Goal: Information Seeking & Learning: Learn about a topic

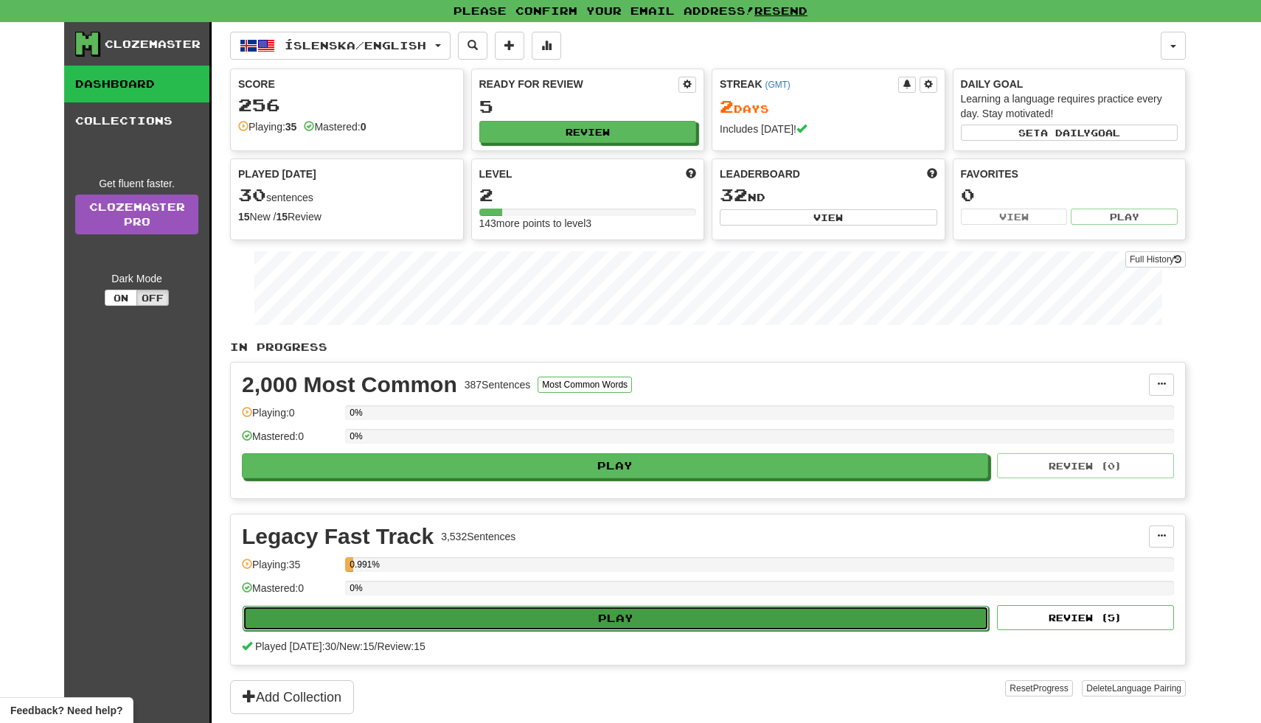
click at [504, 630] on button "Play" at bounding box center [616, 618] width 746 height 25
select select "**"
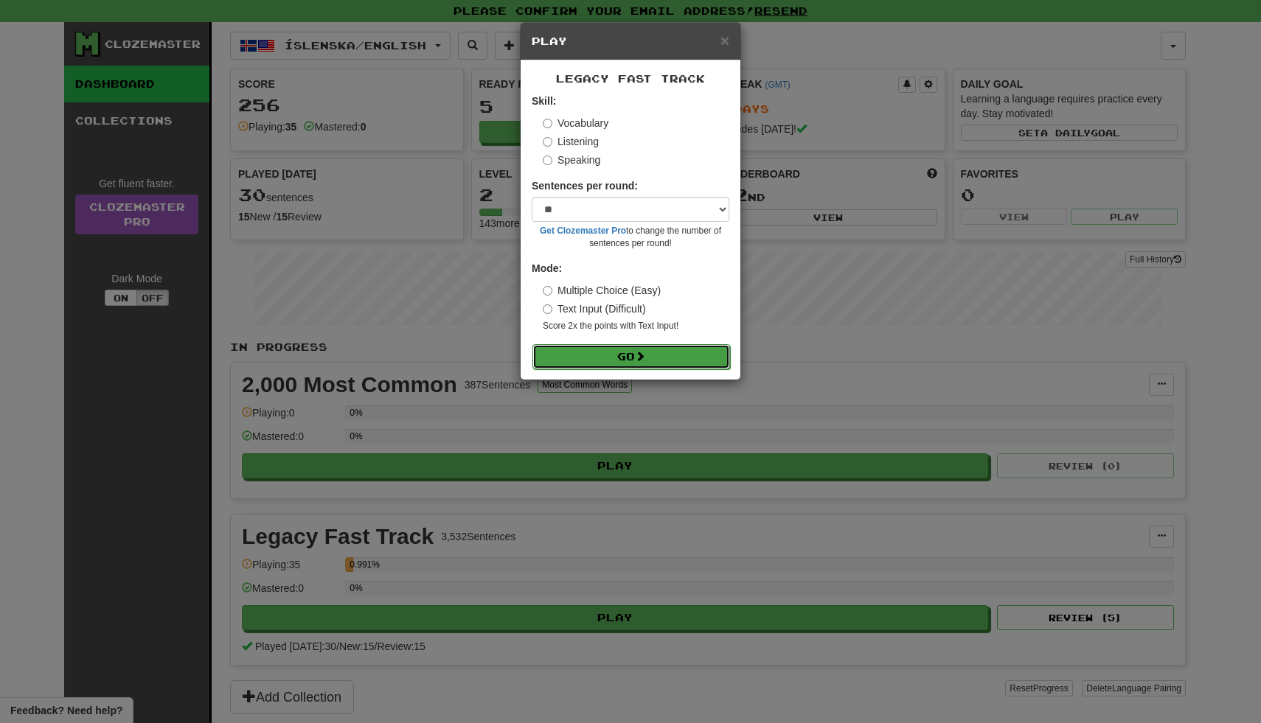
click at [588, 356] on button "Go" at bounding box center [631, 356] width 198 height 25
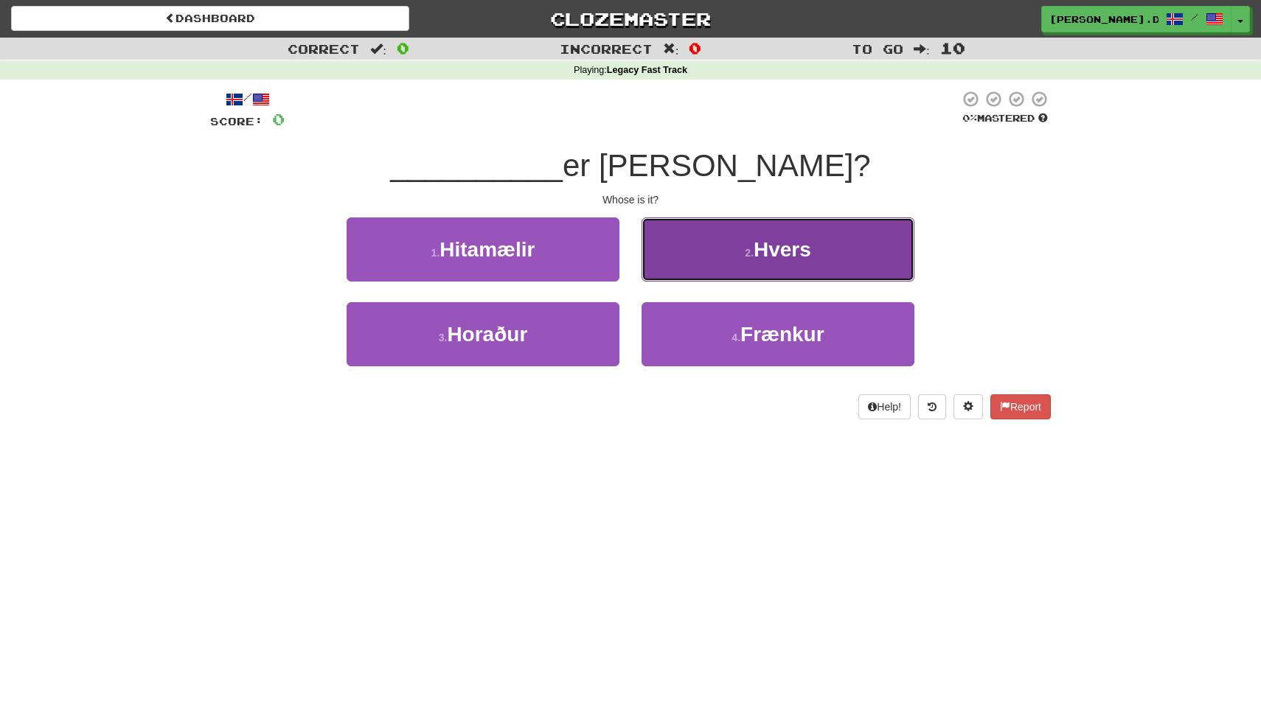
click at [712, 256] on button "2 . Hvers" at bounding box center [777, 249] width 273 height 64
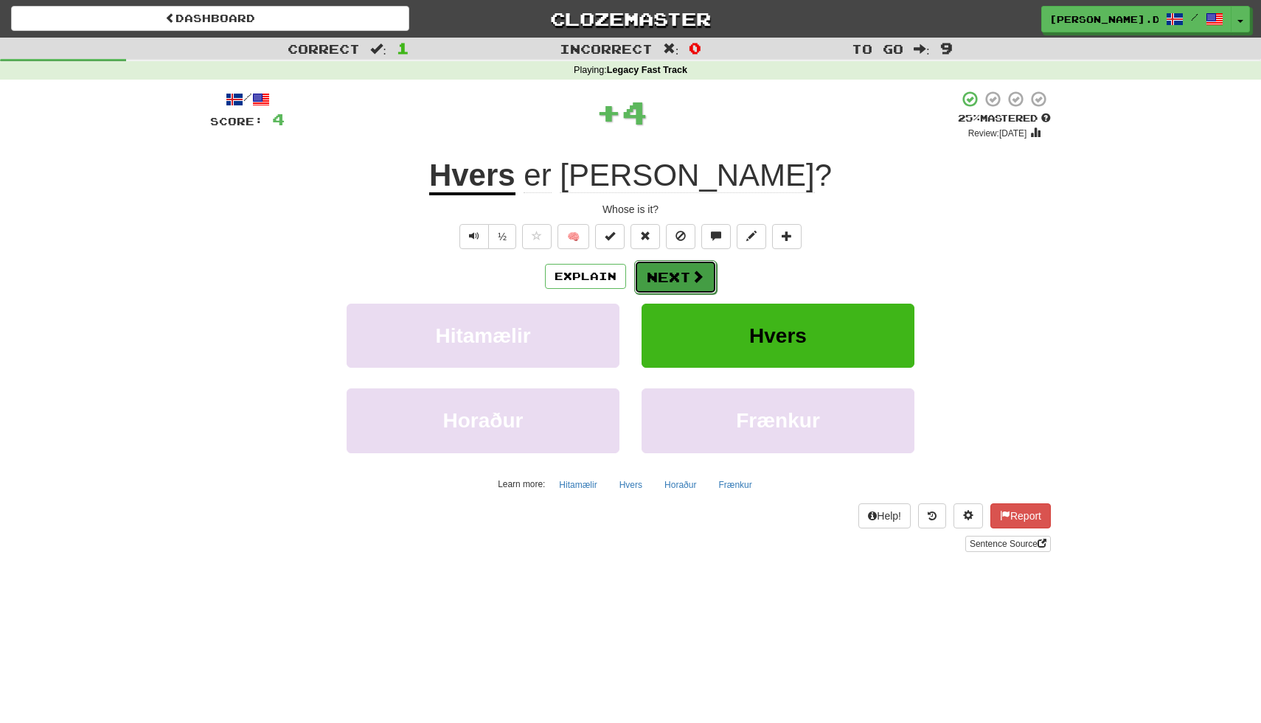
click at [695, 277] on span at bounding box center [697, 276] width 13 height 13
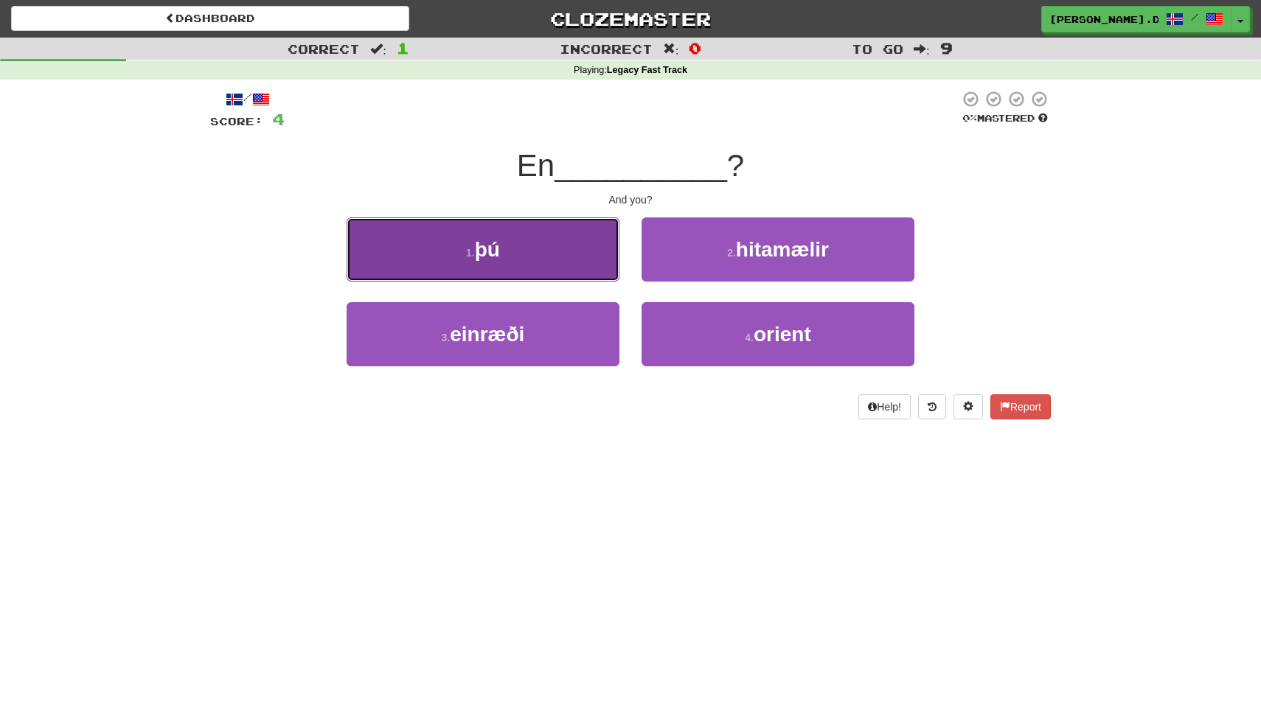
click at [605, 255] on button "1 . þú" at bounding box center [482, 249] width 273 height 64
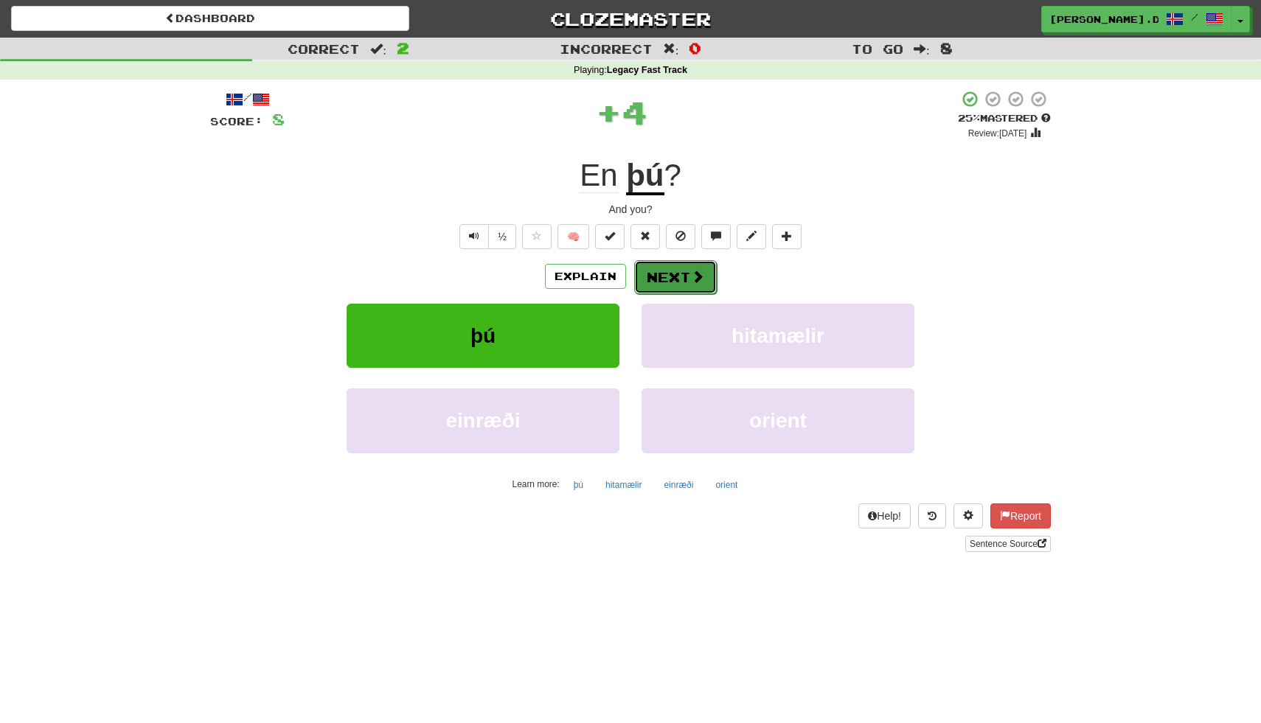
click at [697, 282] on span at bounding box center [697, 276] width 13 height 13
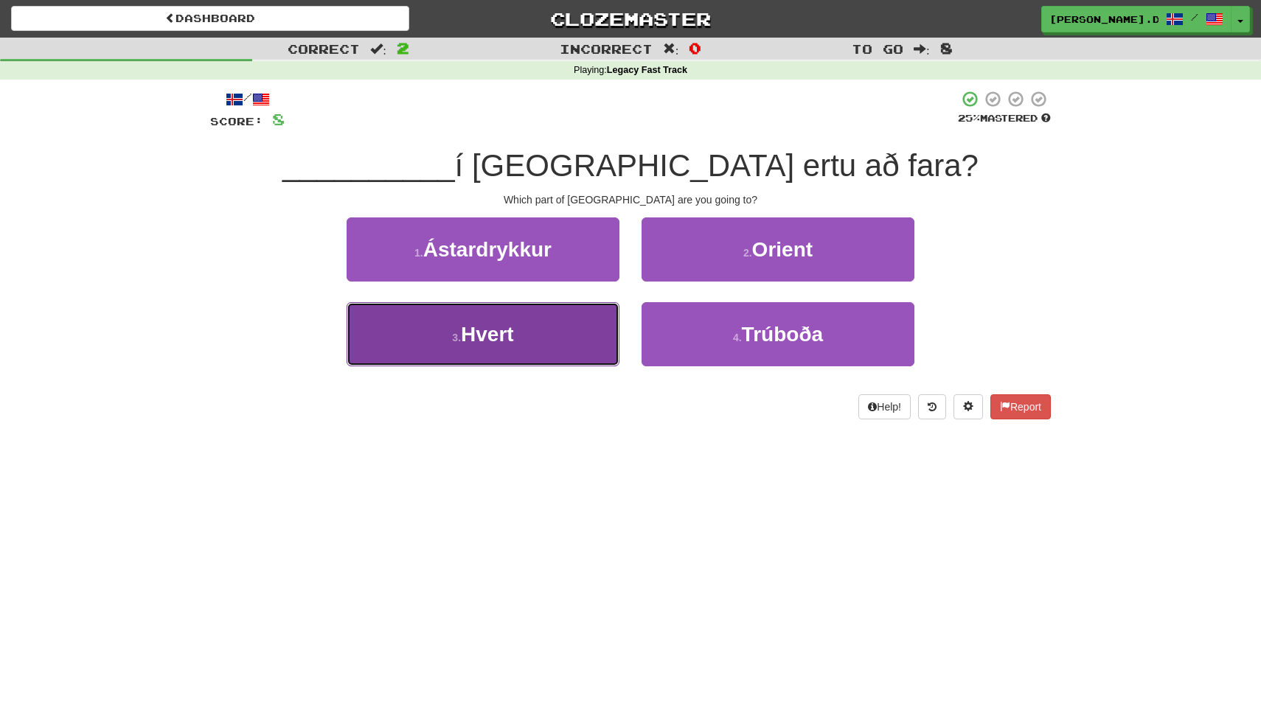
click at [594, 340] on button "3 . Hvert" at bounding box center [482, 334] width 273 height 64
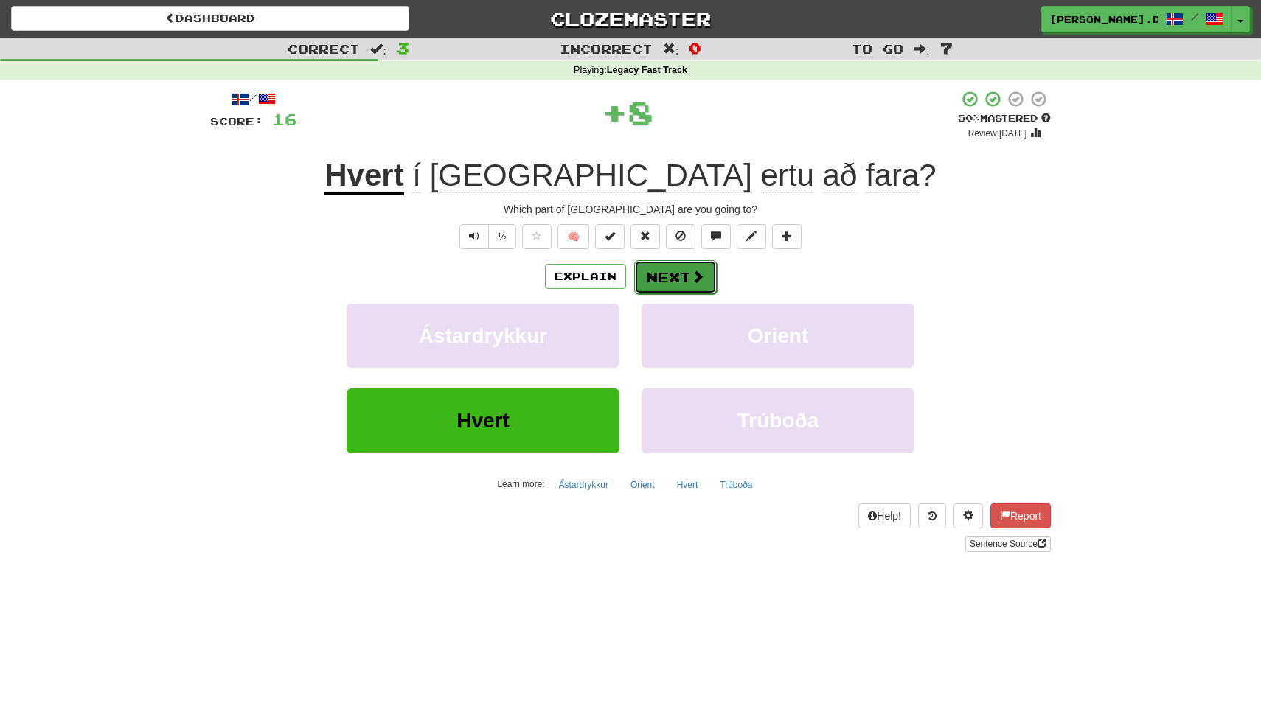
click at [688, 276] on button "Next" at bounding box center [675, 277] width 83 height 34
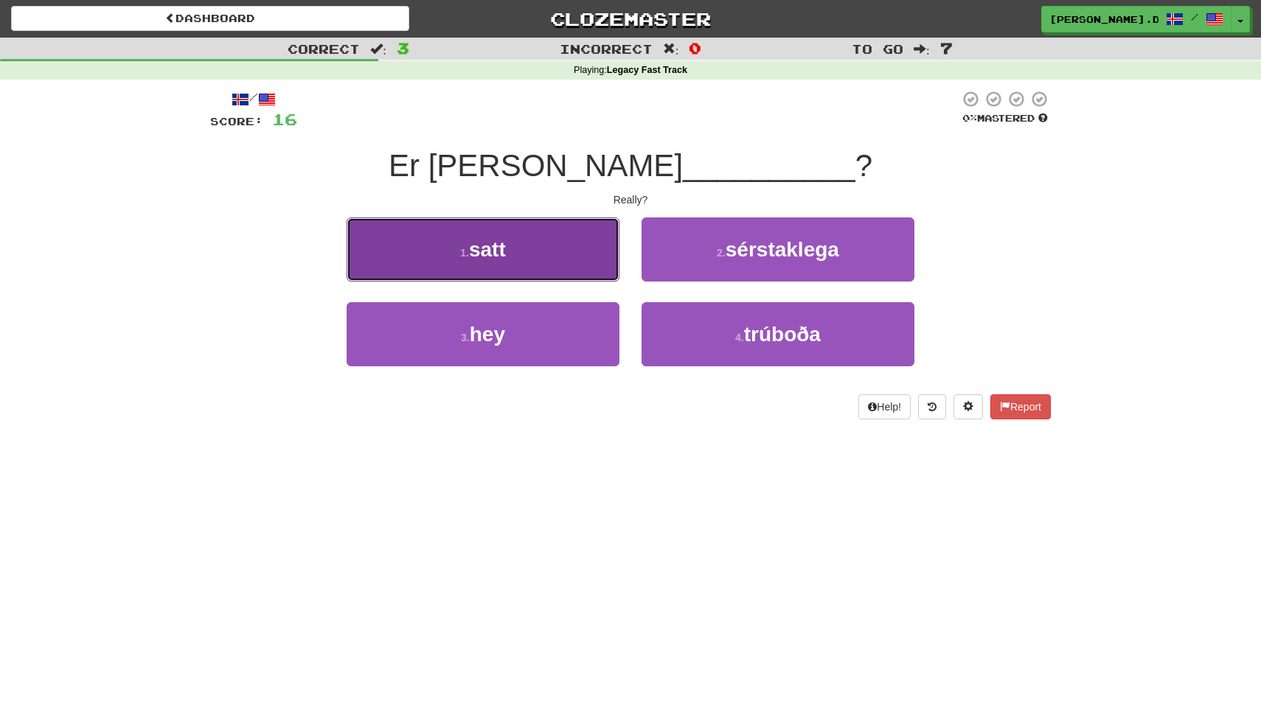
click at [601, 254] on button "1 . satt" at bounding box center [482, 249] width 273 height 64
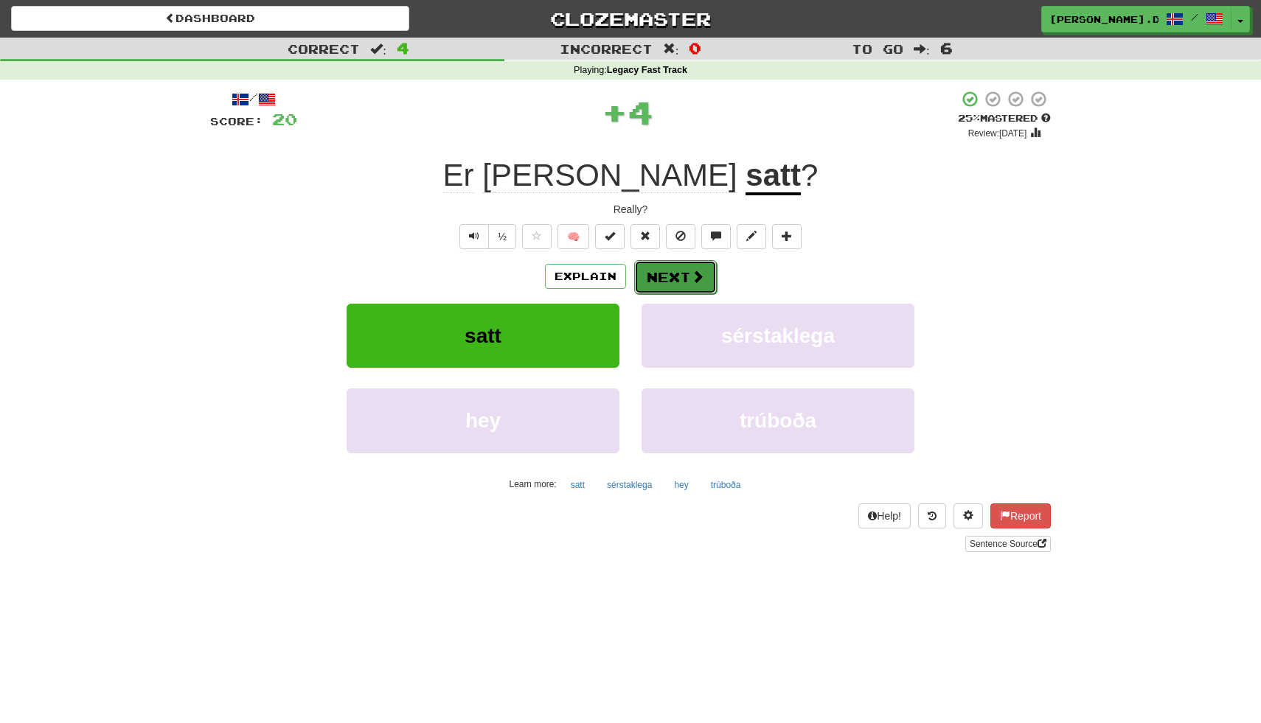
click at [680, 280] on button "Next" at bounding box center [675, 277] width 83 height 34
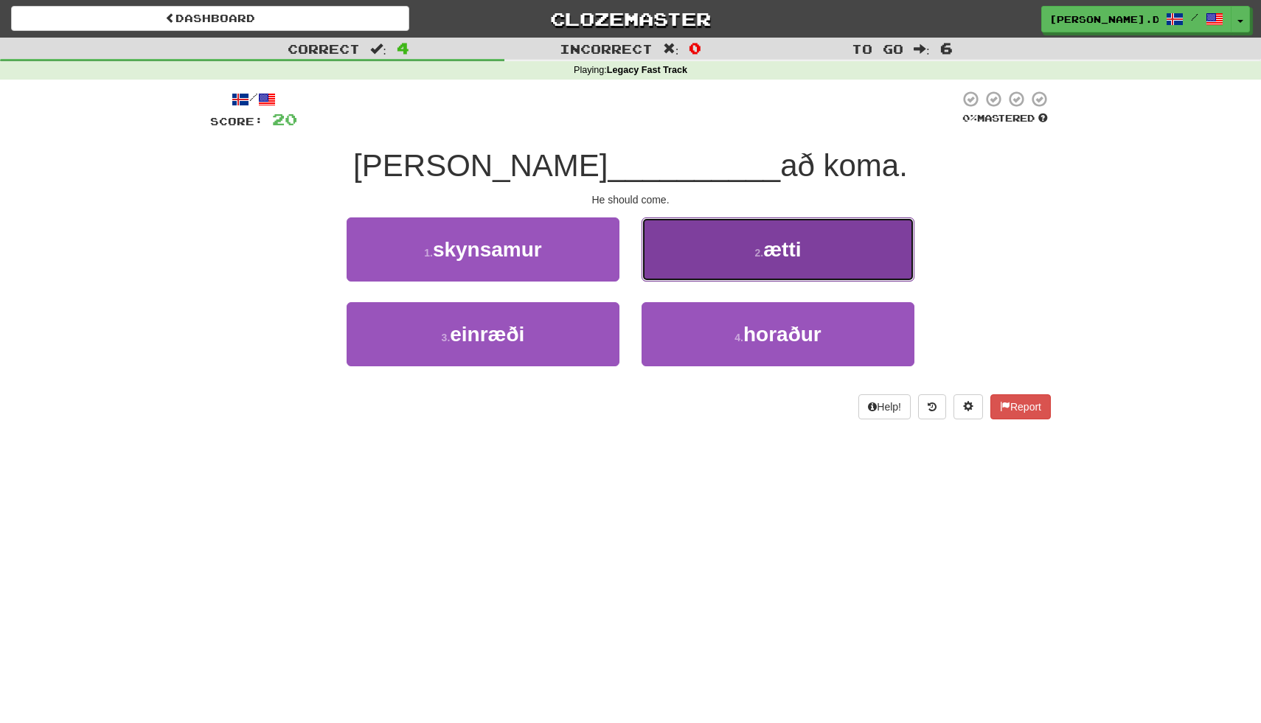
click at [725, 266] on button "2 . ætti" at bounding box center [777, 249] width 273 height 64
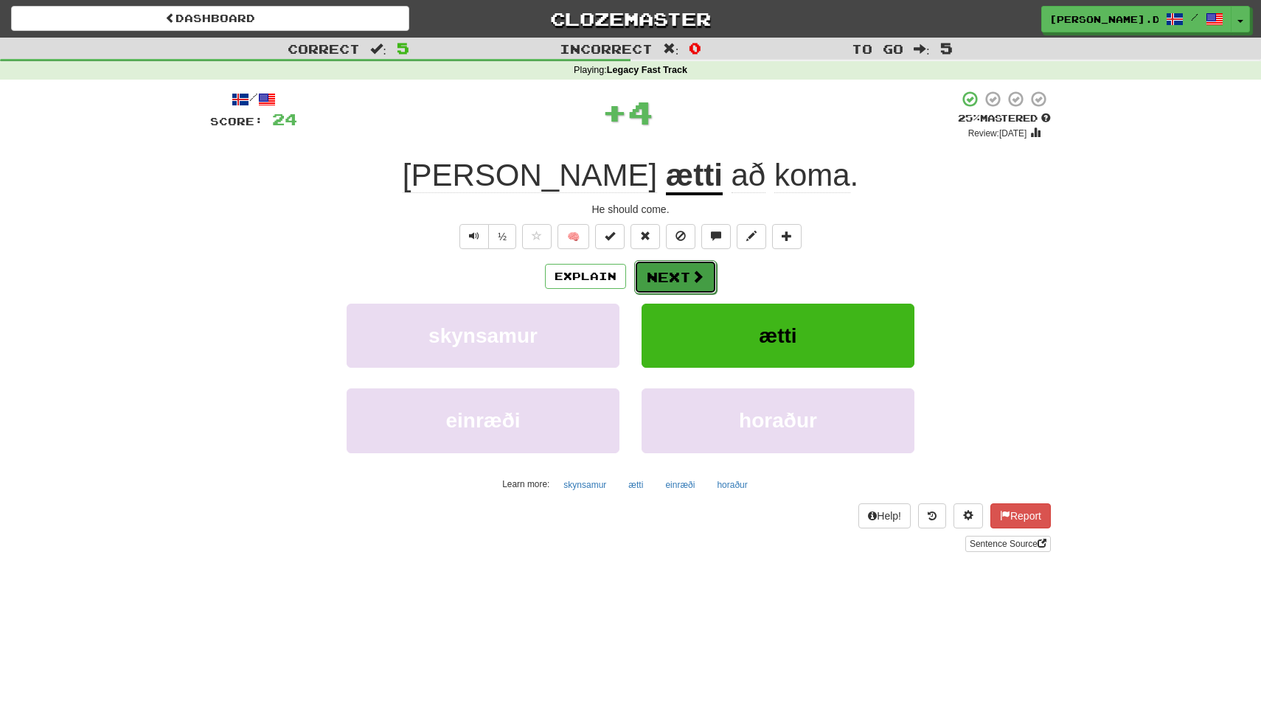
click at [693, 278] on span at bounding box center [697, 276] width 13 height 13
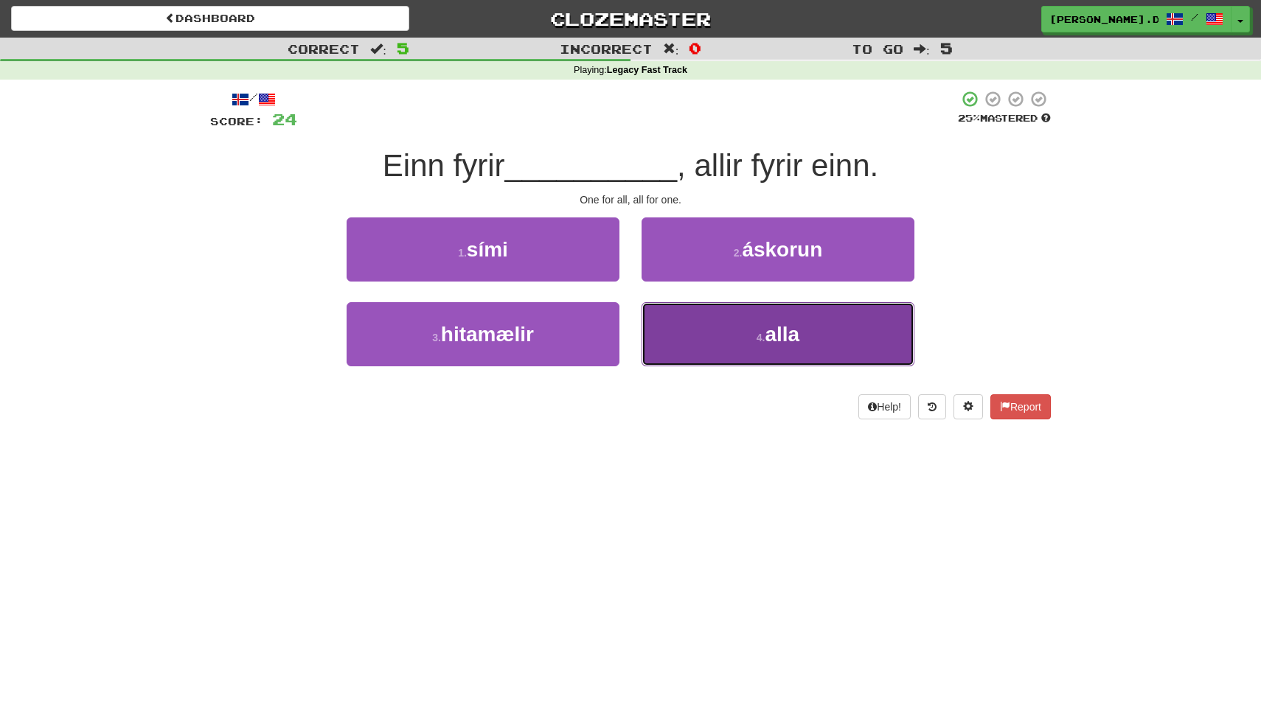
click at [689, 326] on button "4 . alla" at bounding box center [777, 334] width 273 height 64
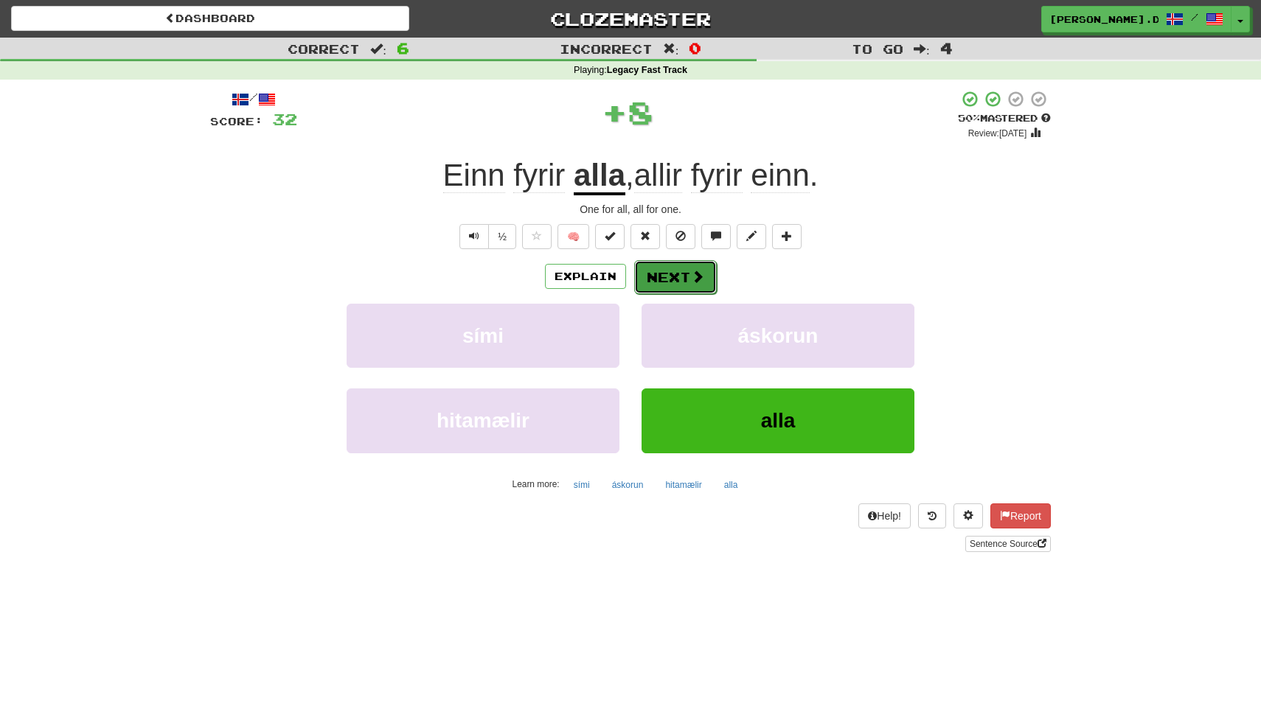
click at [672, 271] on button "Next" at bounding box center [675, 277] width 83 height 34
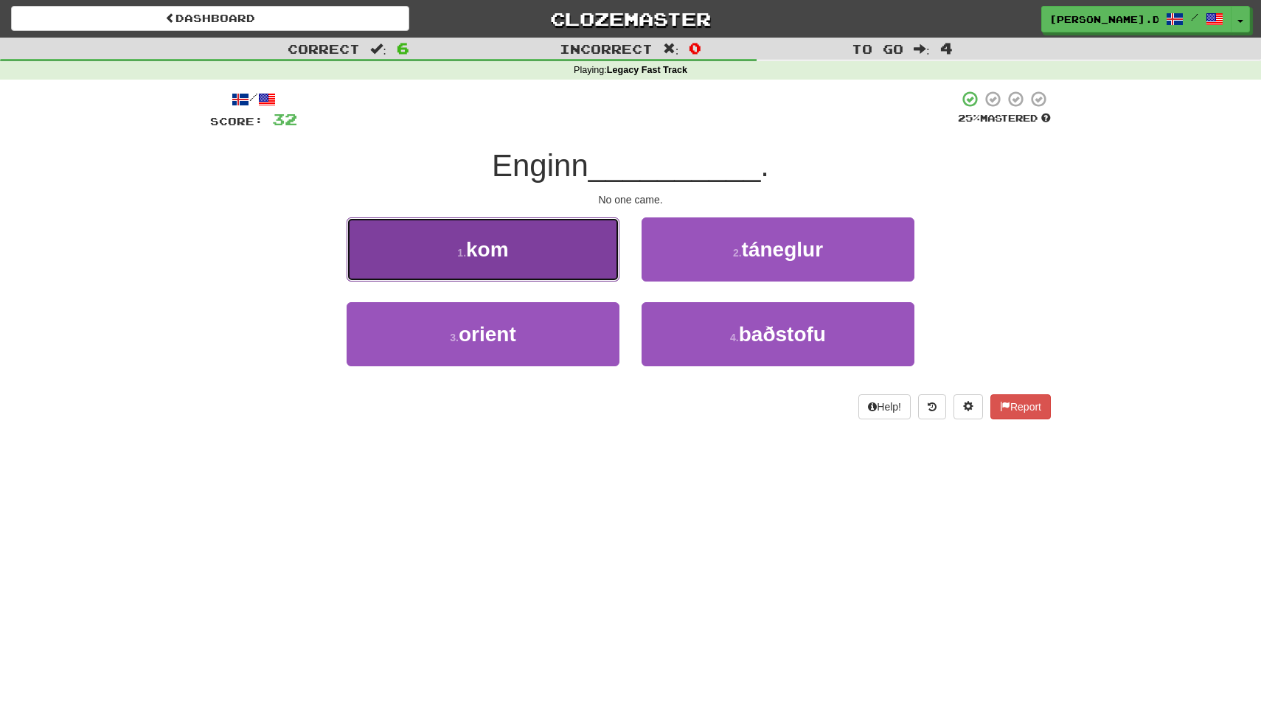
click at [584, 281] on button "1 . kom" at bounding box center [482, 249] width 273 height 64
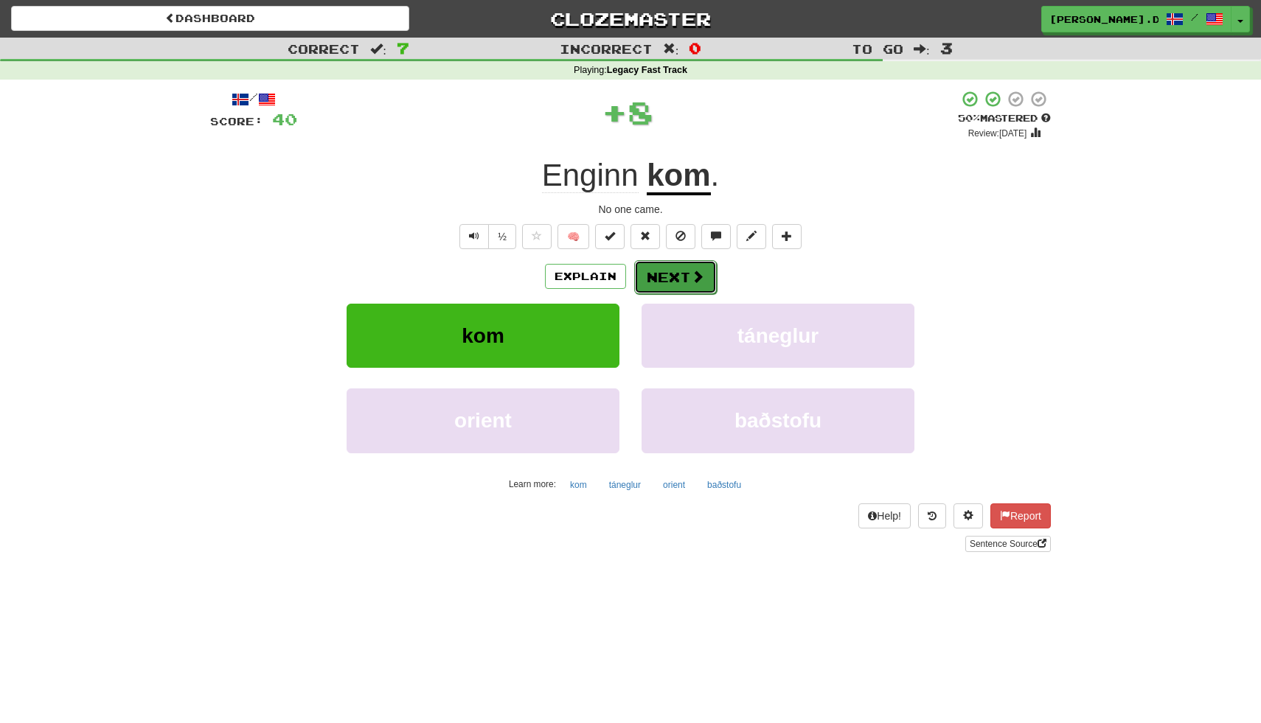
click at [676, 279] on button "Next" at bounding box center [675, 277] width 83 height 34
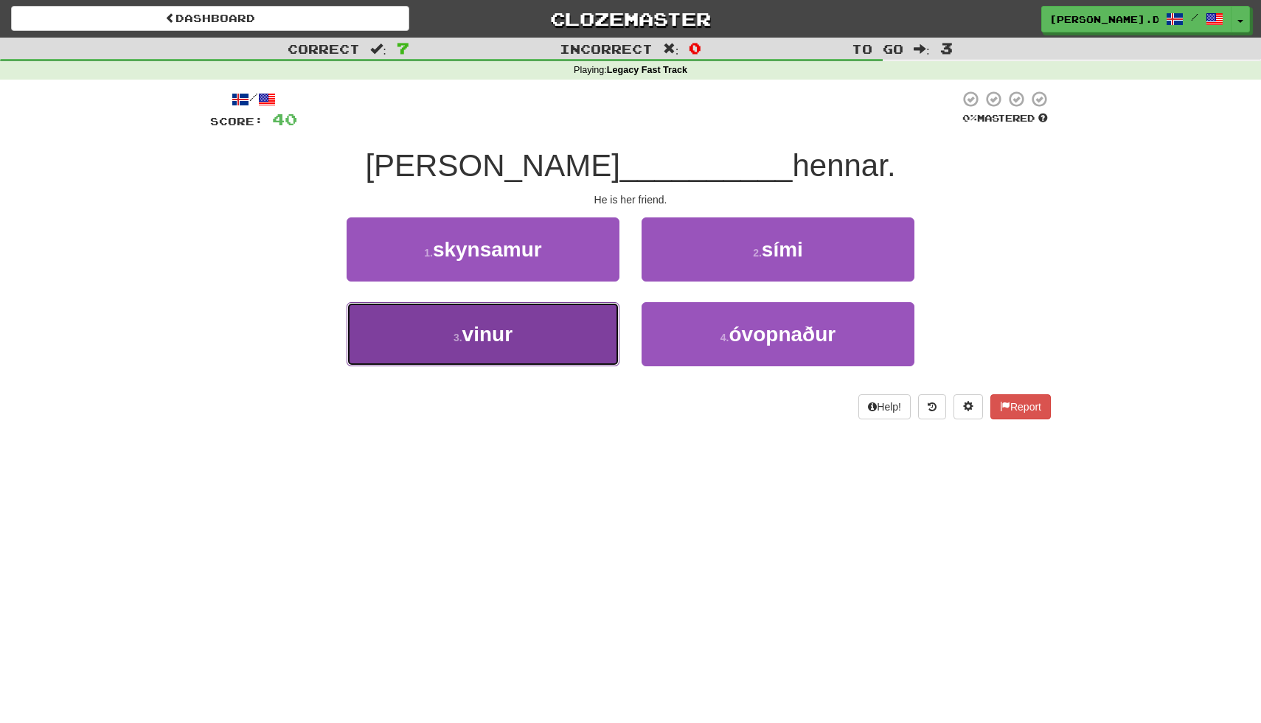
click at [579, 335] on button "3 . vinur" at bounding box center [482, 334] width 273 height 64
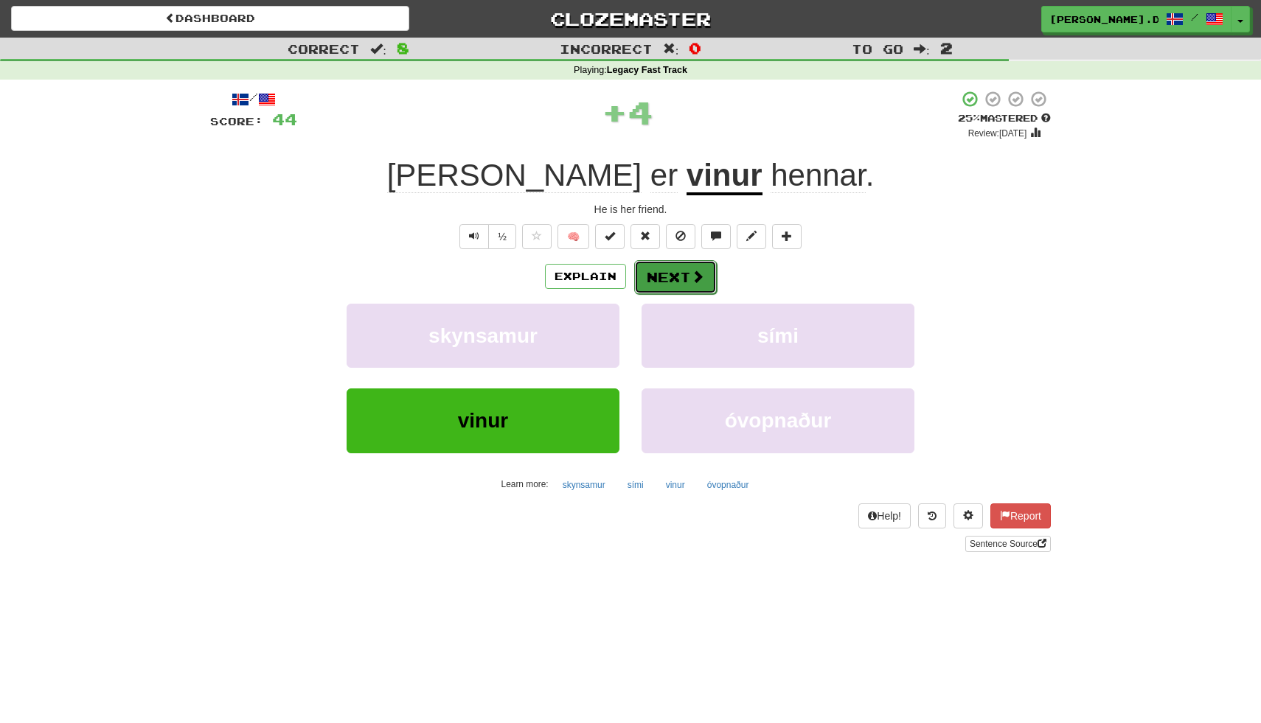
click at [665, 277] on button "Next" at bounding box center [675, 277] width 83 height 34
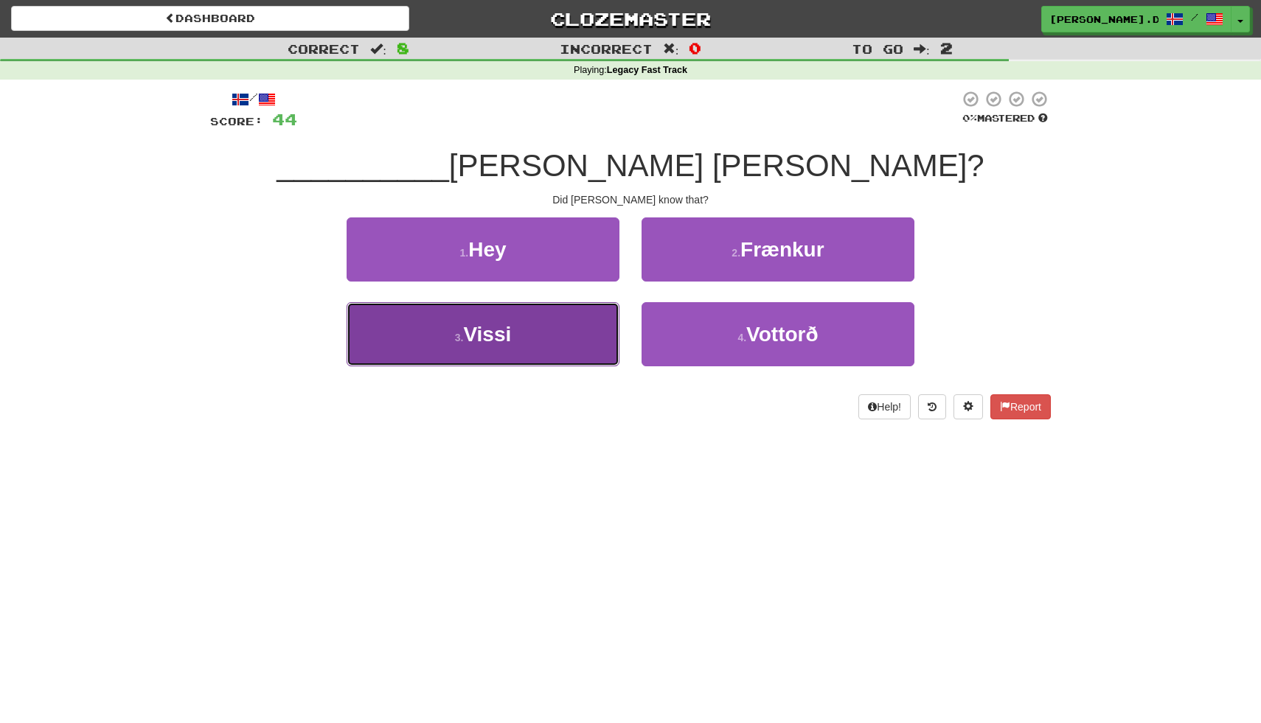
click at [565, 332] on button "3 . Vissi" at bounding box center [482, 334] width 273 height 64
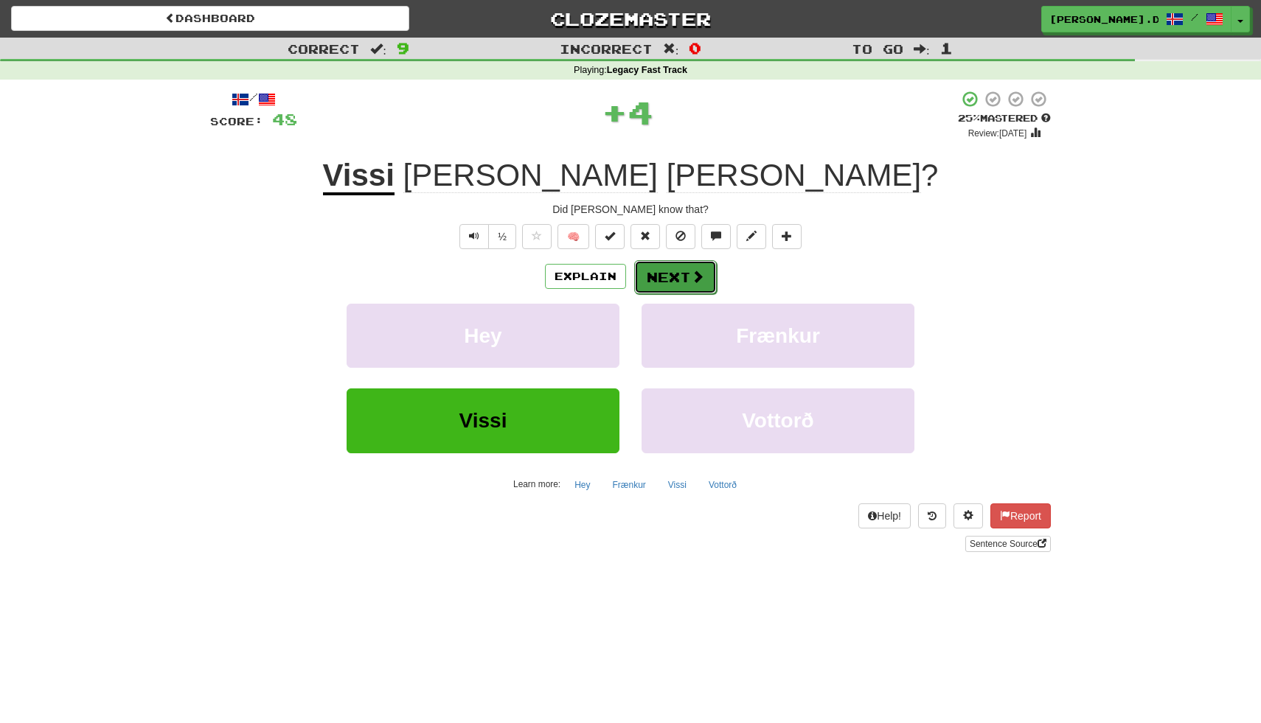
click at [676, 279] on button "Next" at bounding box center [675, 277] width 83 height 34
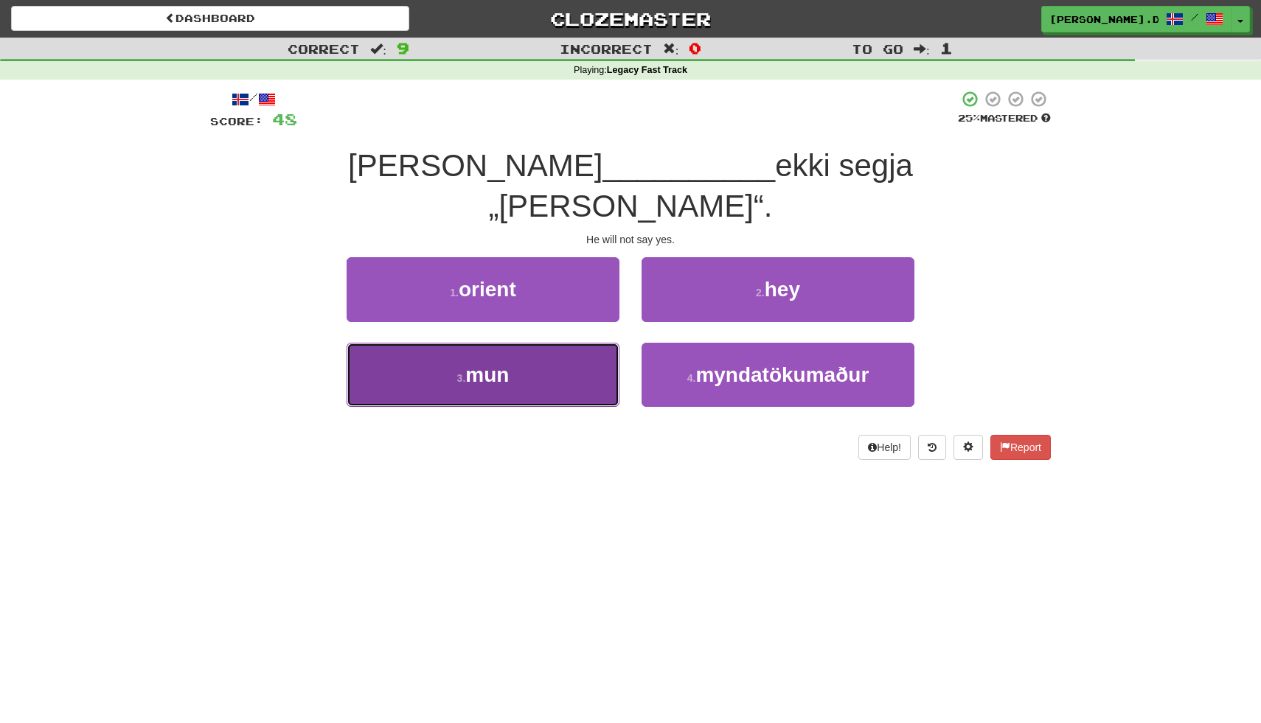
click at [588, 343] on button "3 . mun" at bounding box center [482, 375] width 273 height 64
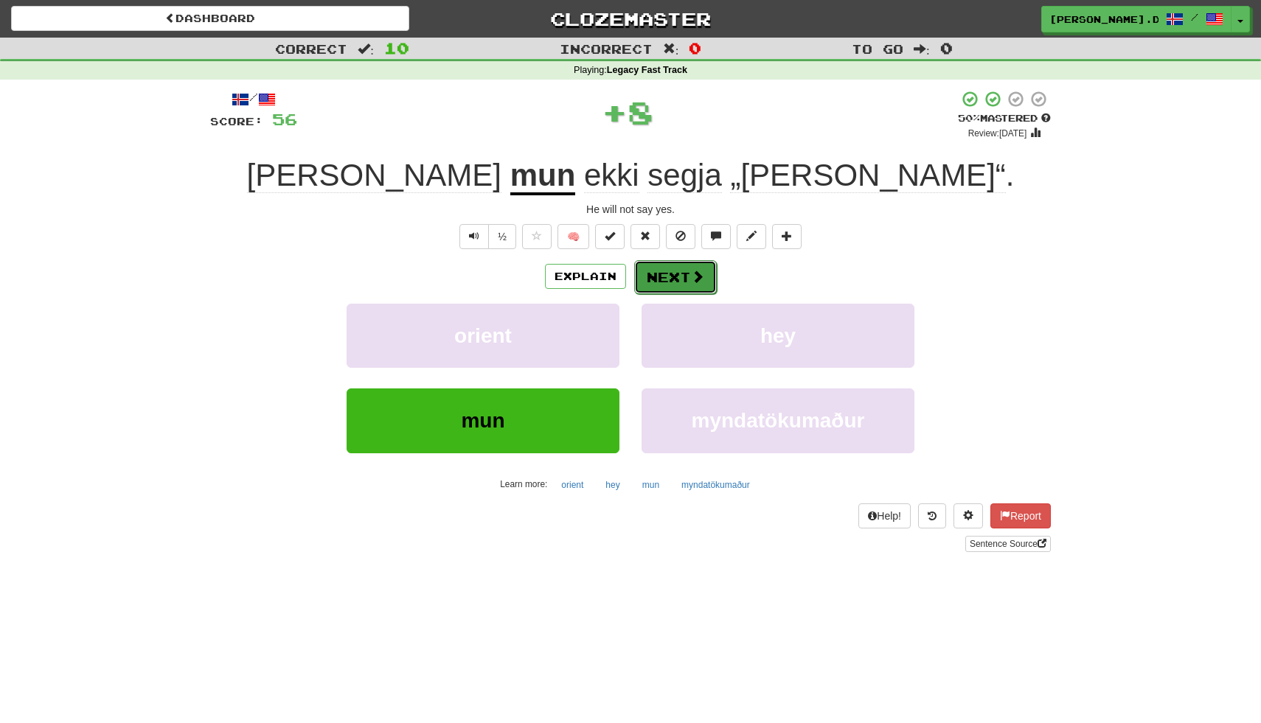
click at [673, 276] on button "Next" at bounding box center [675, 277] width 83 height 34
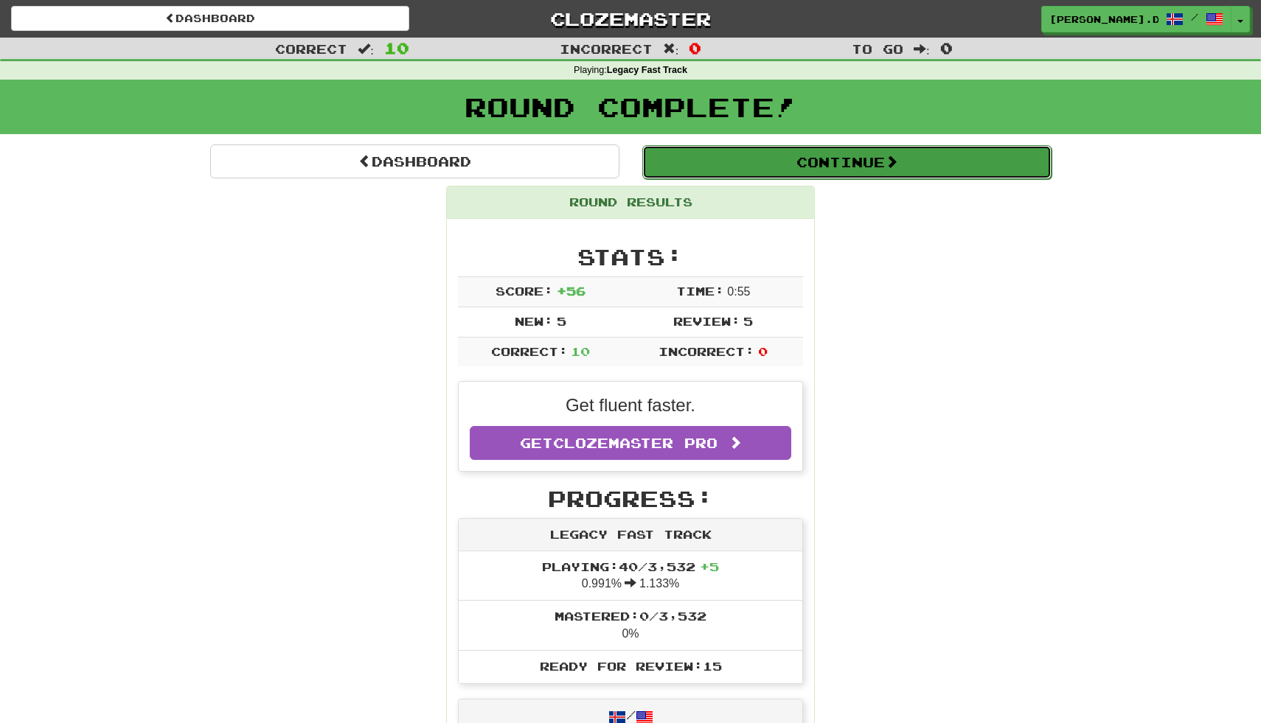
click at [788, 175] on button "Continue" at bounding box center [846, 162] width 409 height 34
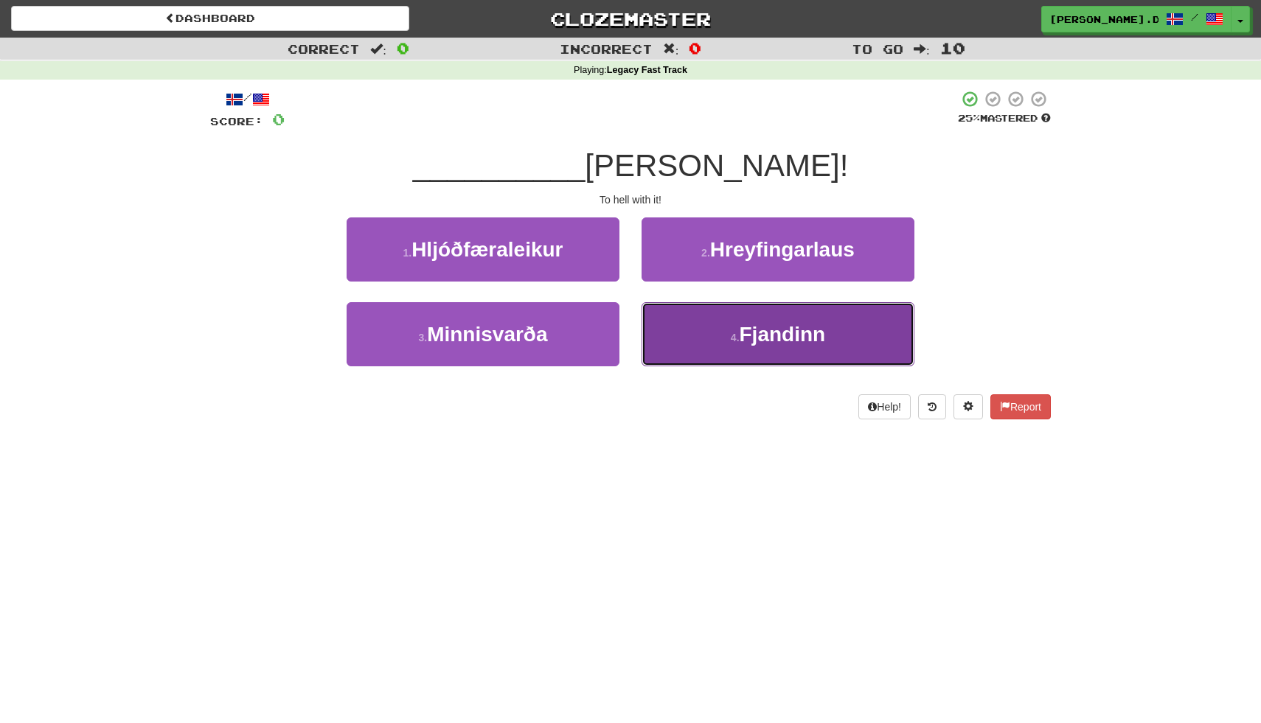
click at [677, 323] on button "4 . Fjandinn" at bounding box center [777, 334] width 273 height 64
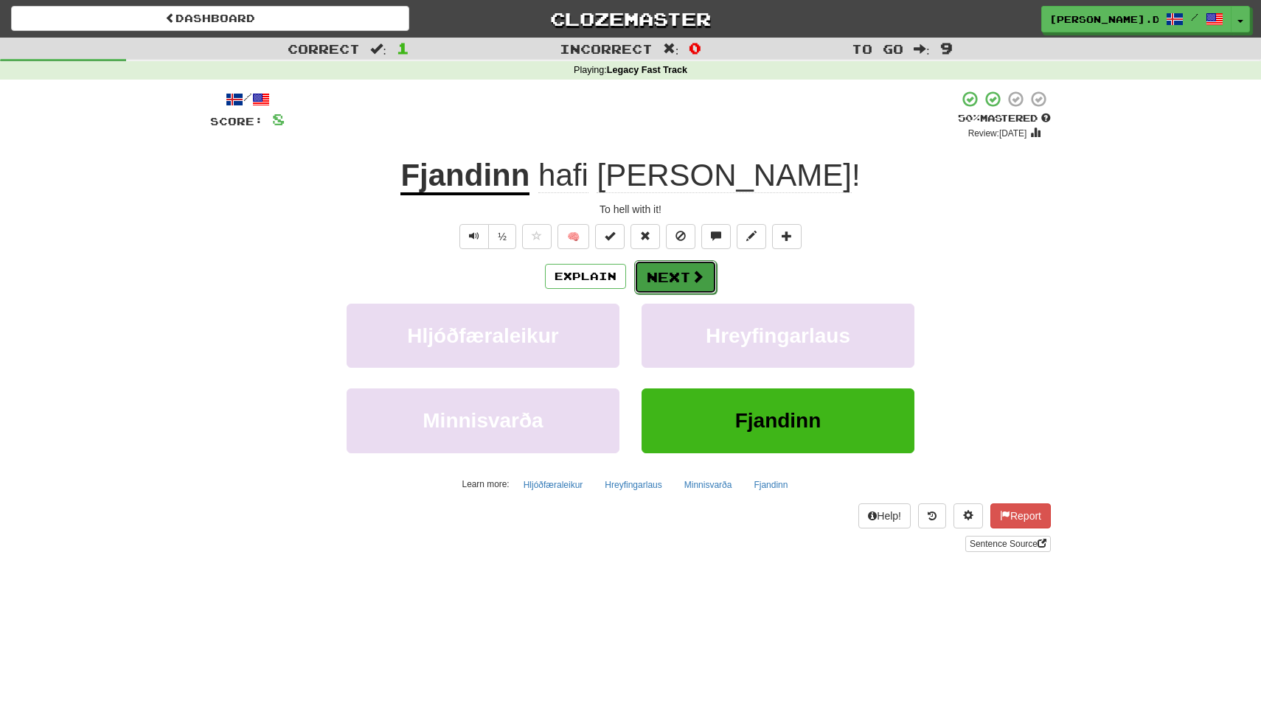
click at [675, 279] on button "Next" at bounding box center [675, 277] width 83 height 34
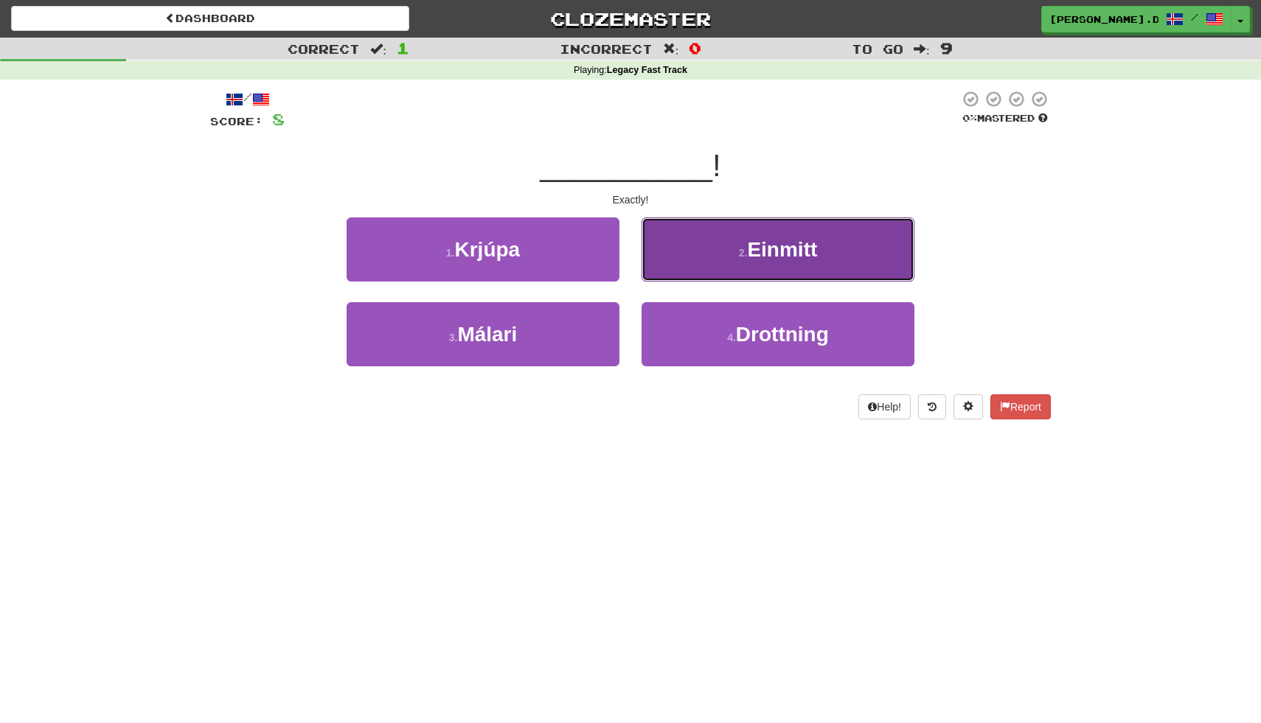
click at [682, 276] on button "2 . Einmitt" at bounding box center [777, 249] width 273 height 64
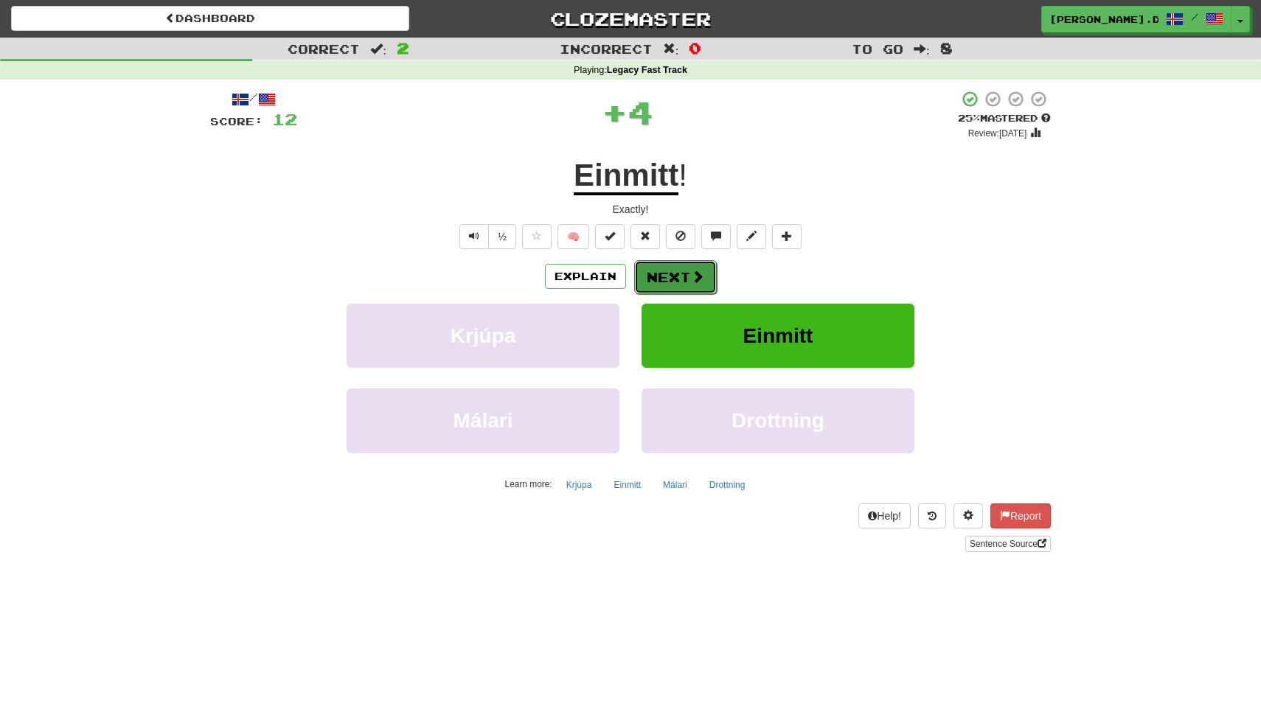
click at [674, 281] on button "Next" at bounding box center [675, 277] width 83 height 34
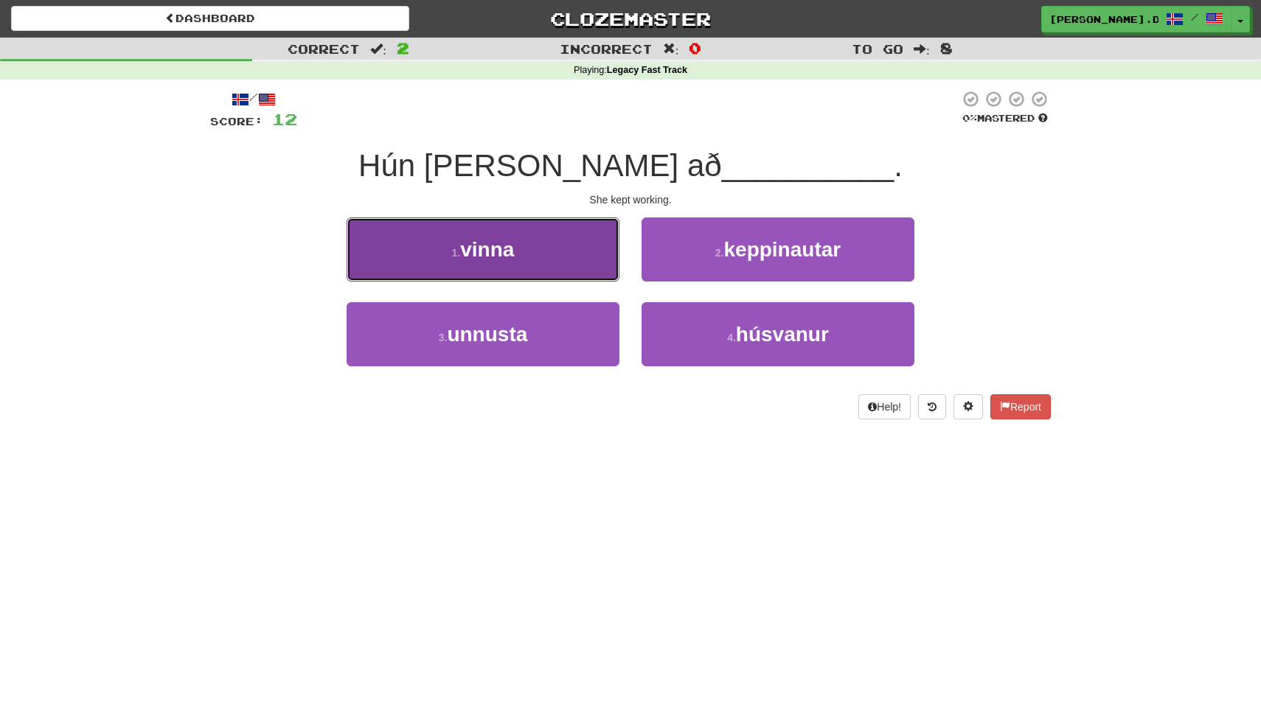
click at [581, 265] on button "1 . vinna" at bounding box center [482, 249] width 273 height 64
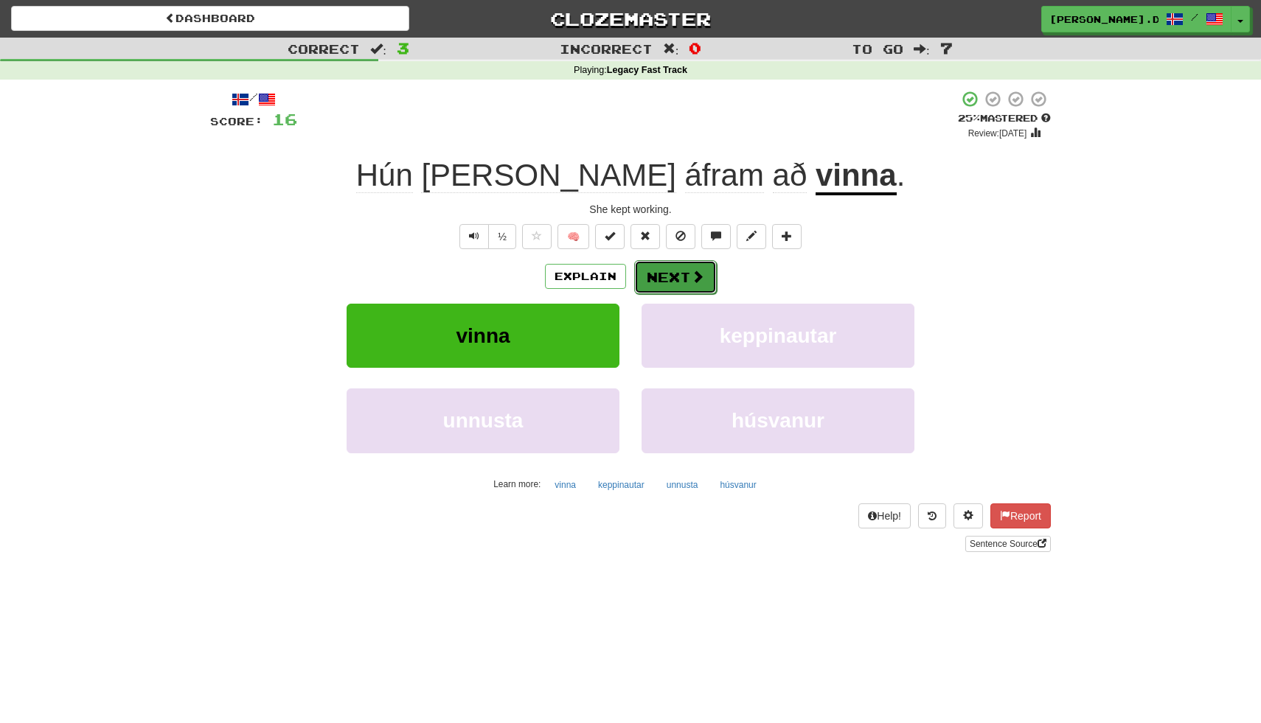
click at [662, 279] on button "Next" at bounding box center [675, 277] width 83 height 34
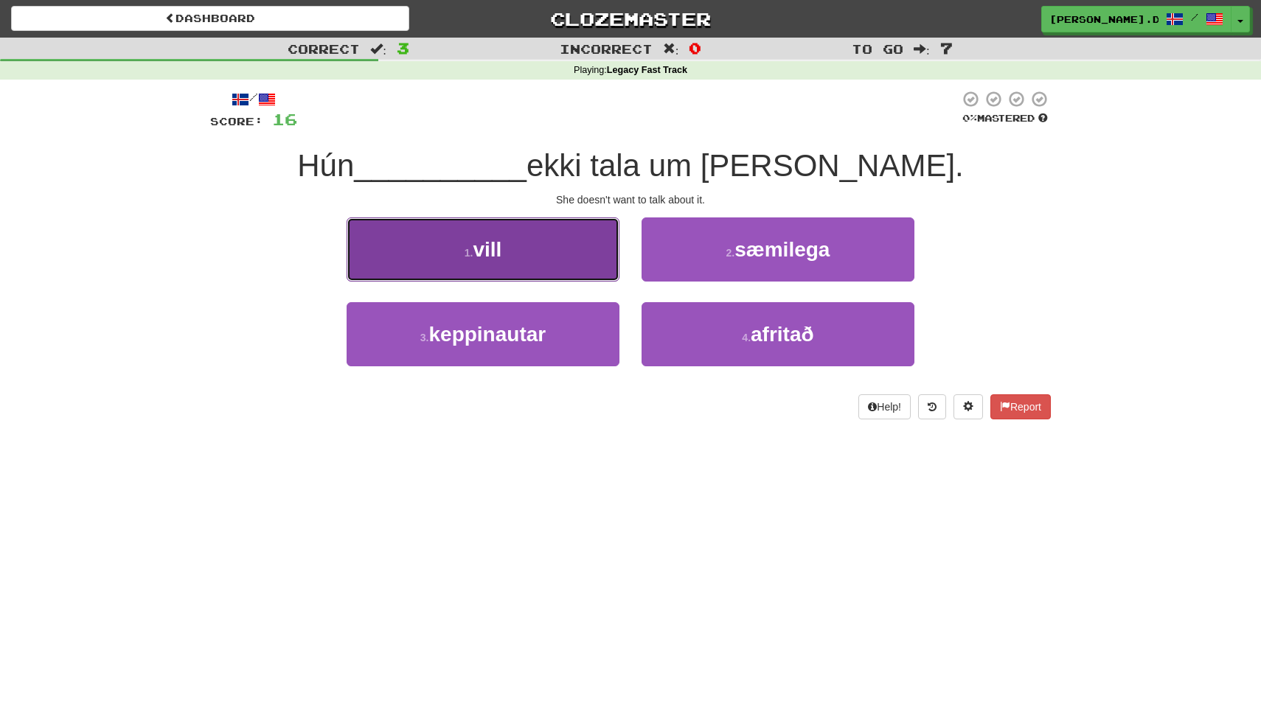
click at [587, 254] on button "1 . vill" at bounding box center [482, 249] width 273 height 64
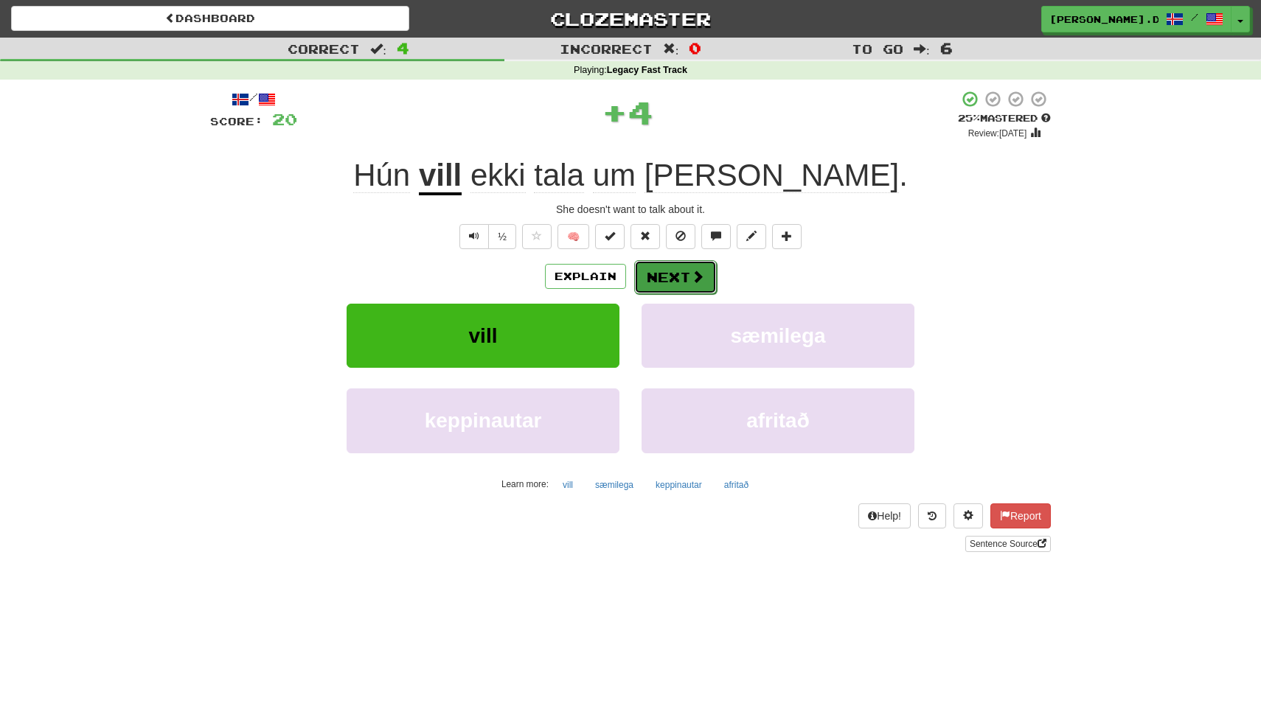
click at [688, 271] on button "Next" at bounding box center [675, 277] width 83 height 34
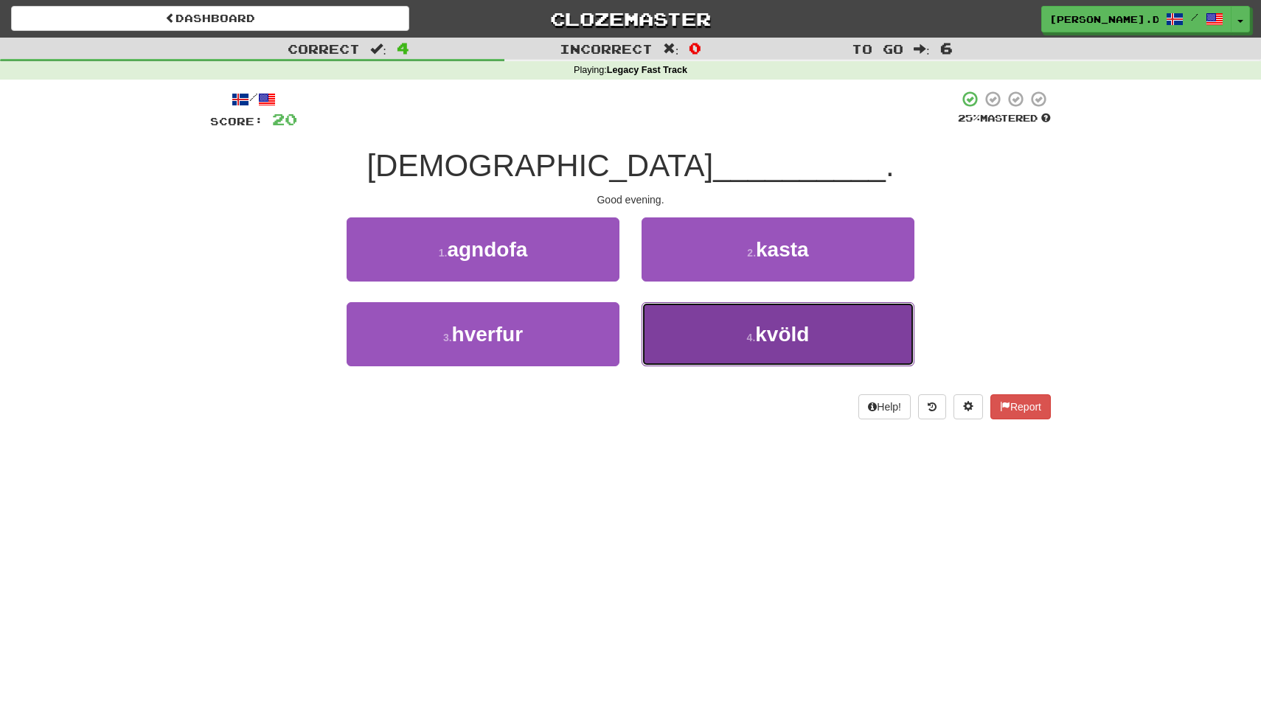
click at [672, 332] on button "4 . kvöld" at bounding box center [777, 334] width 273 height 64
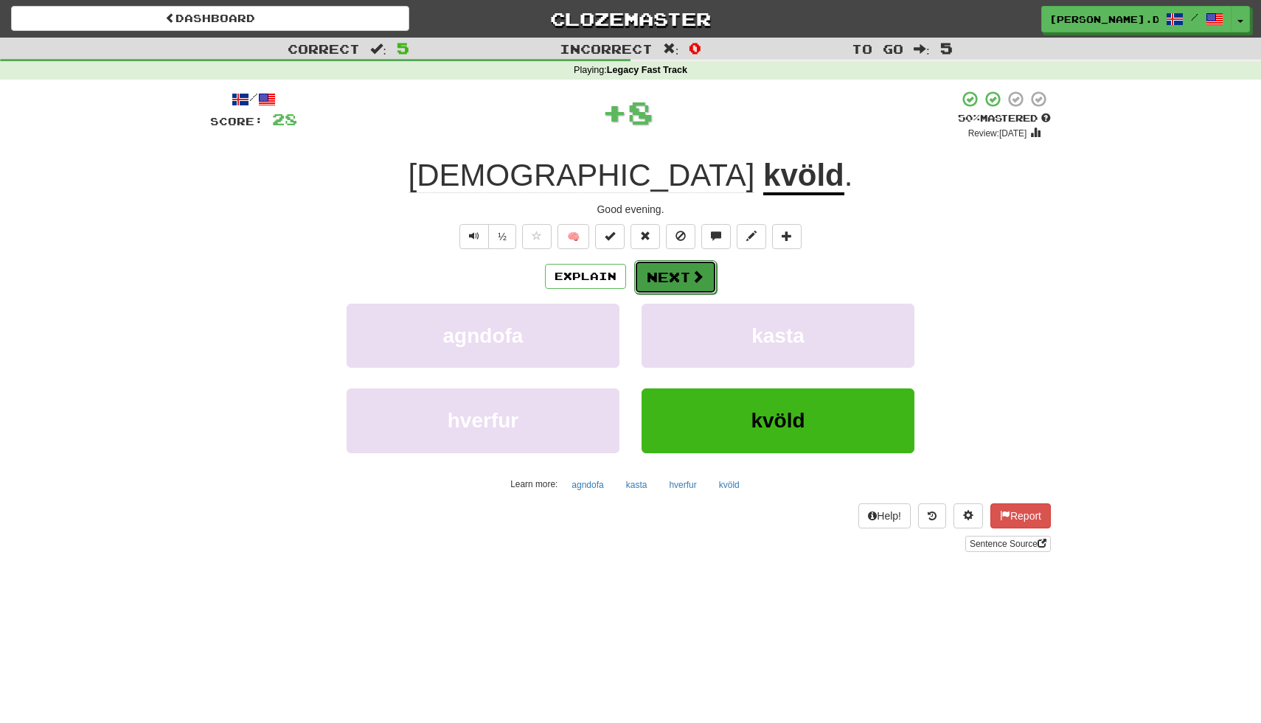
click at [677, 276] on button "Next" at bounding box center [675, 277] width 83 height 34
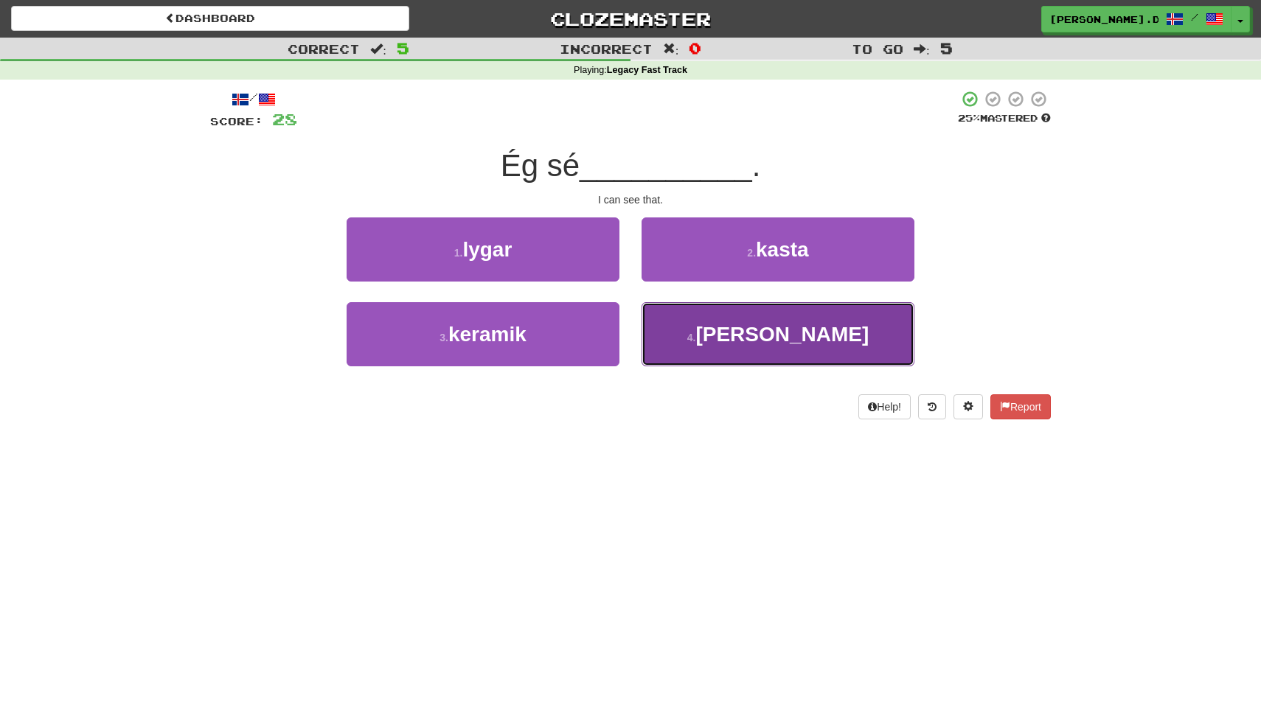
click at [679, 346] on button "4 . það" at bounding box center [777, 334] width 273 height 64
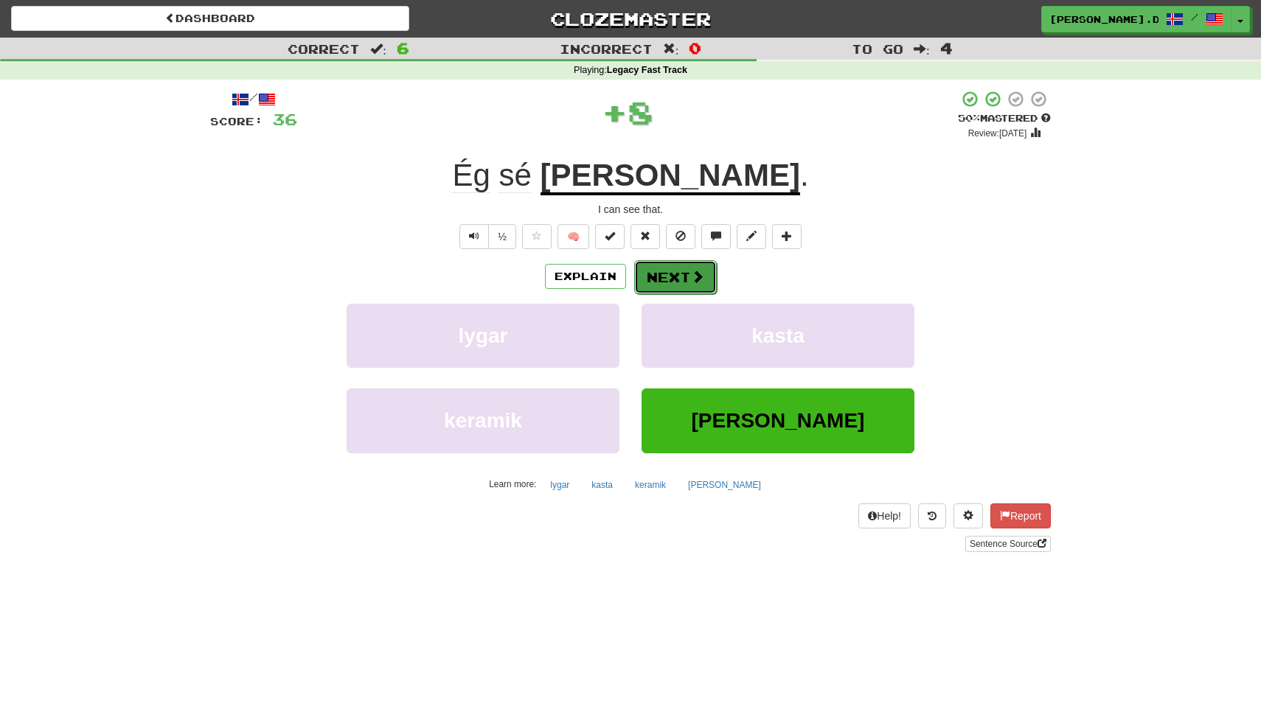
click at [680, 272] on button "Next" at bounding box center [675, 277] width 83 height 34
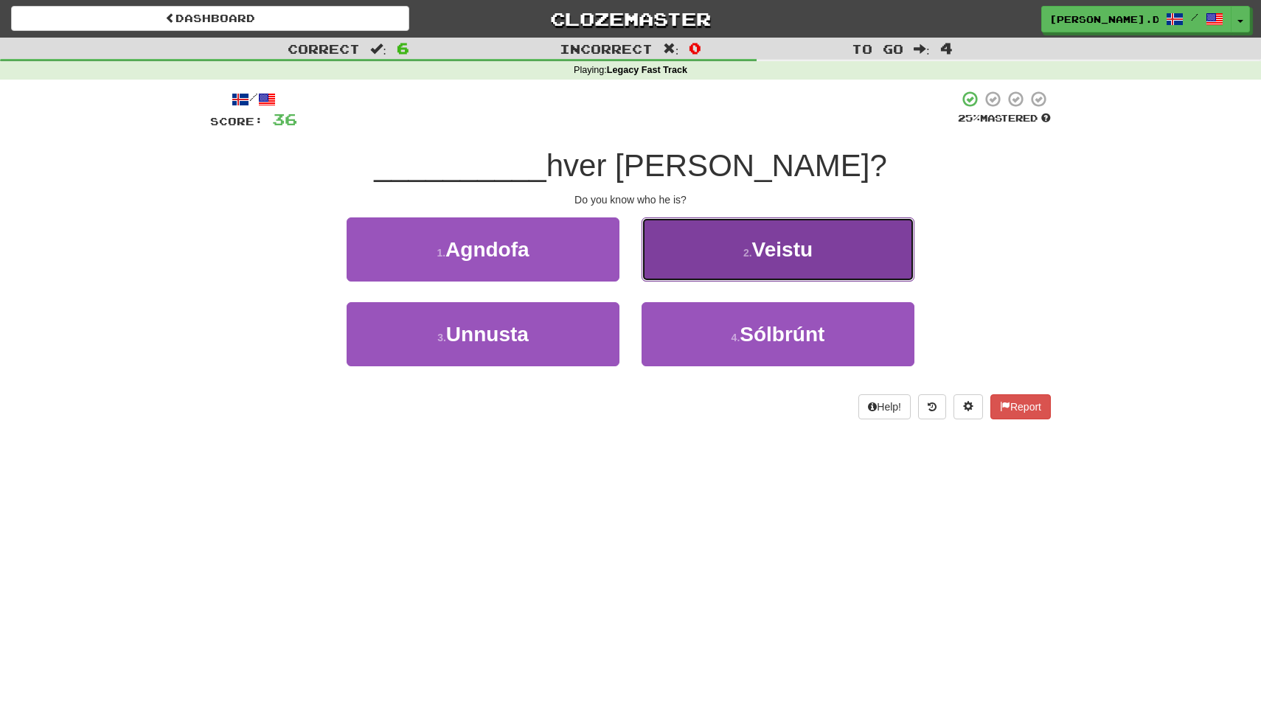
click at [711, 257] on button "2 . Veistu" at bounding box center [777, 249] width 273 height 64
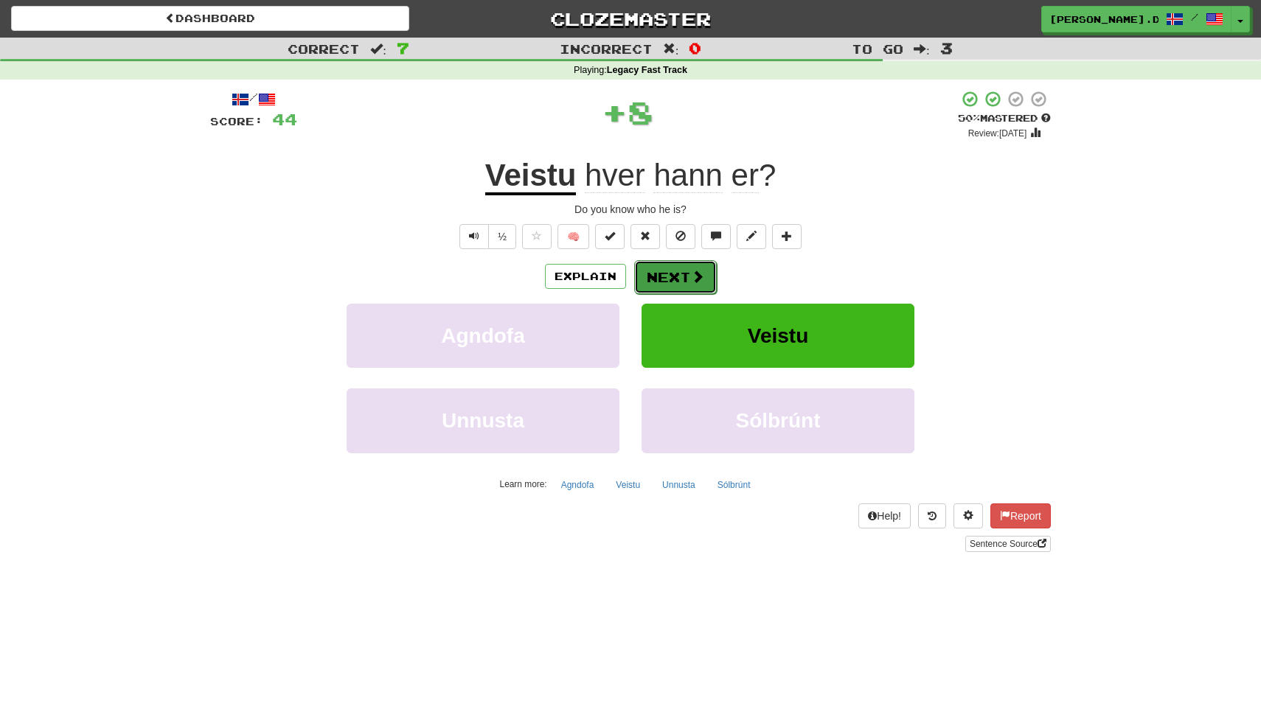
click at [654, 272] on button "Next" at bounding box center [675, 277] width 83 height 34
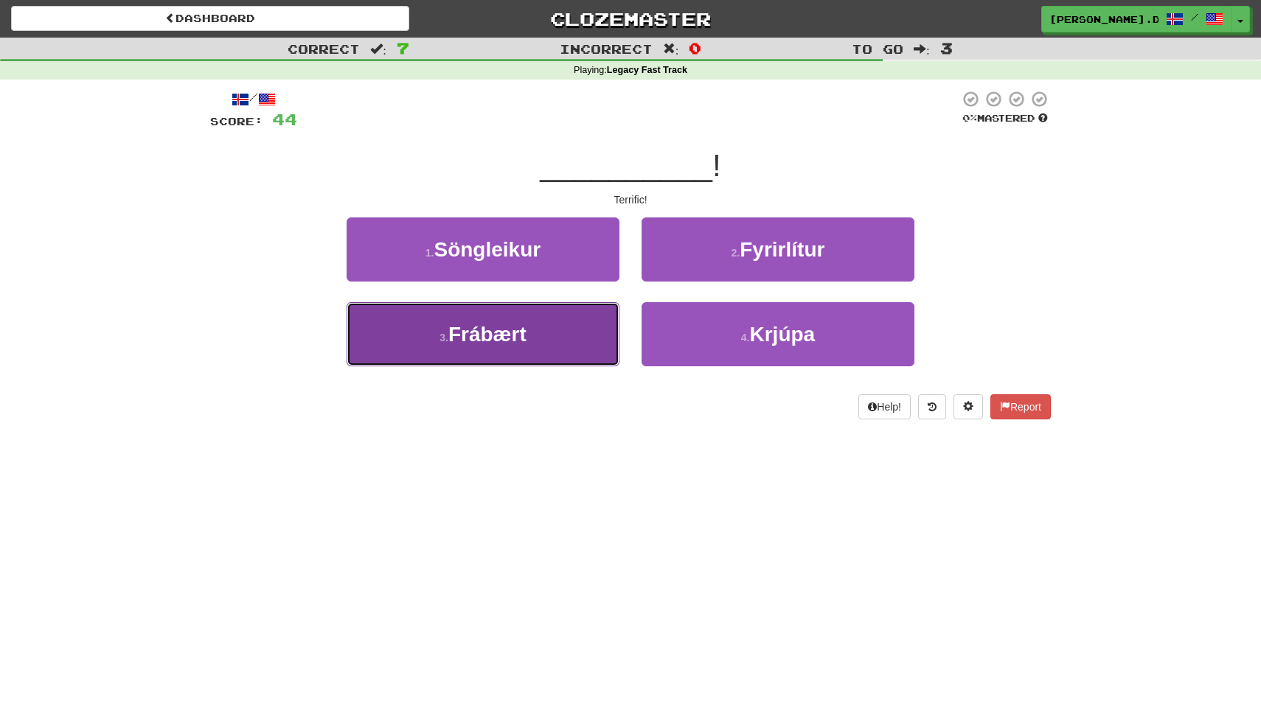
click at [580, 326] on button "3 . Frábært" at bounding box center [482, 334] width 273 height 64
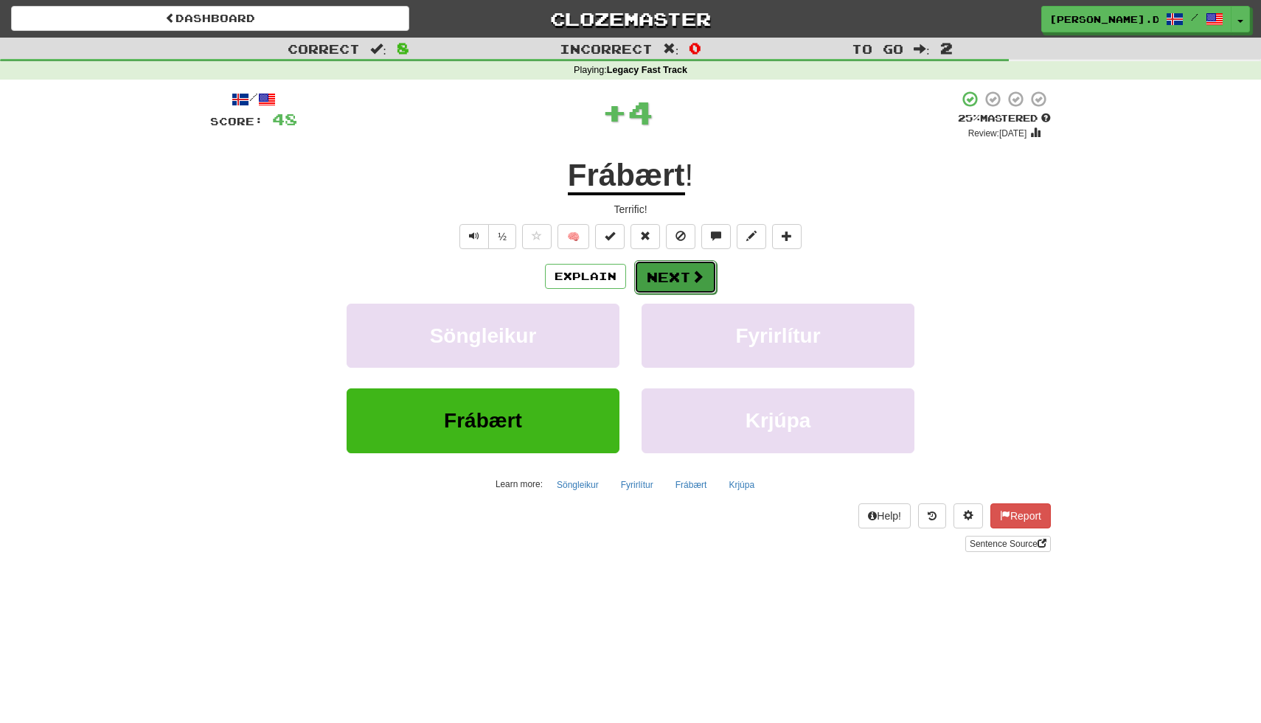
click at [679, 285] on button "Next" at bounding box center [675, 277] width 83 height 34
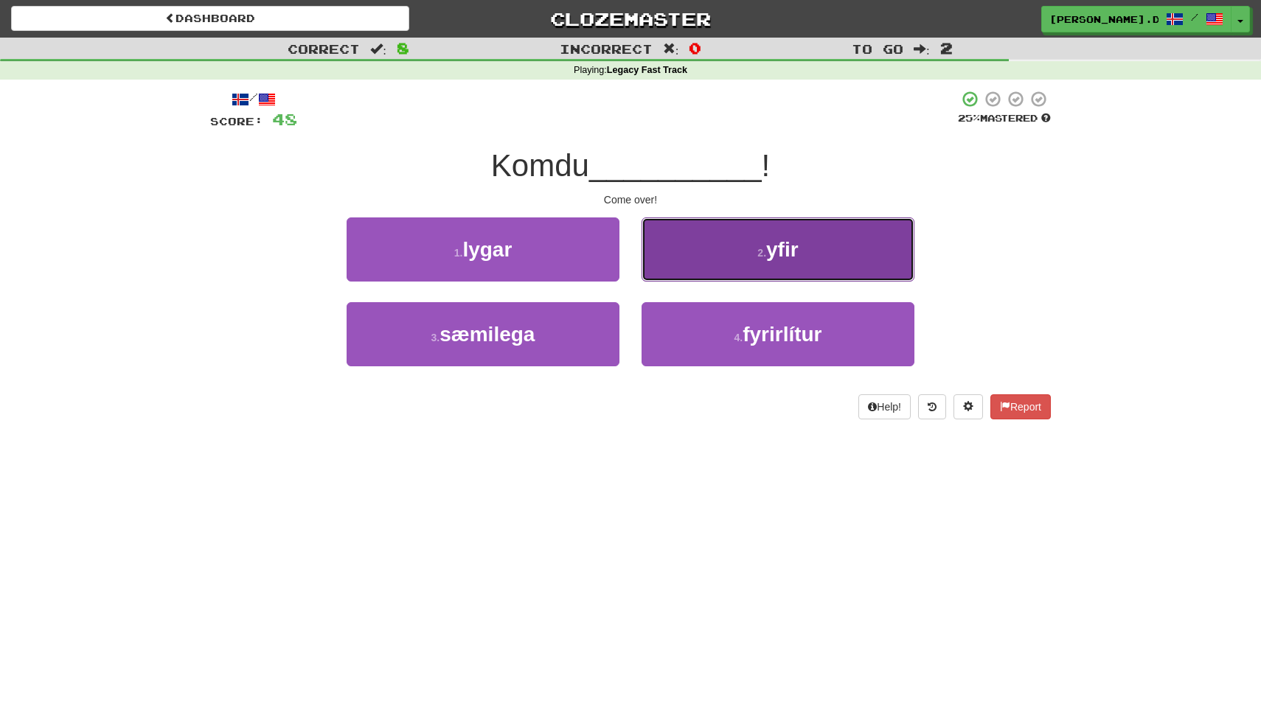
click at [690, 270] on button "2 . yfir" at bounding box center [777, 249] width 273 height 64
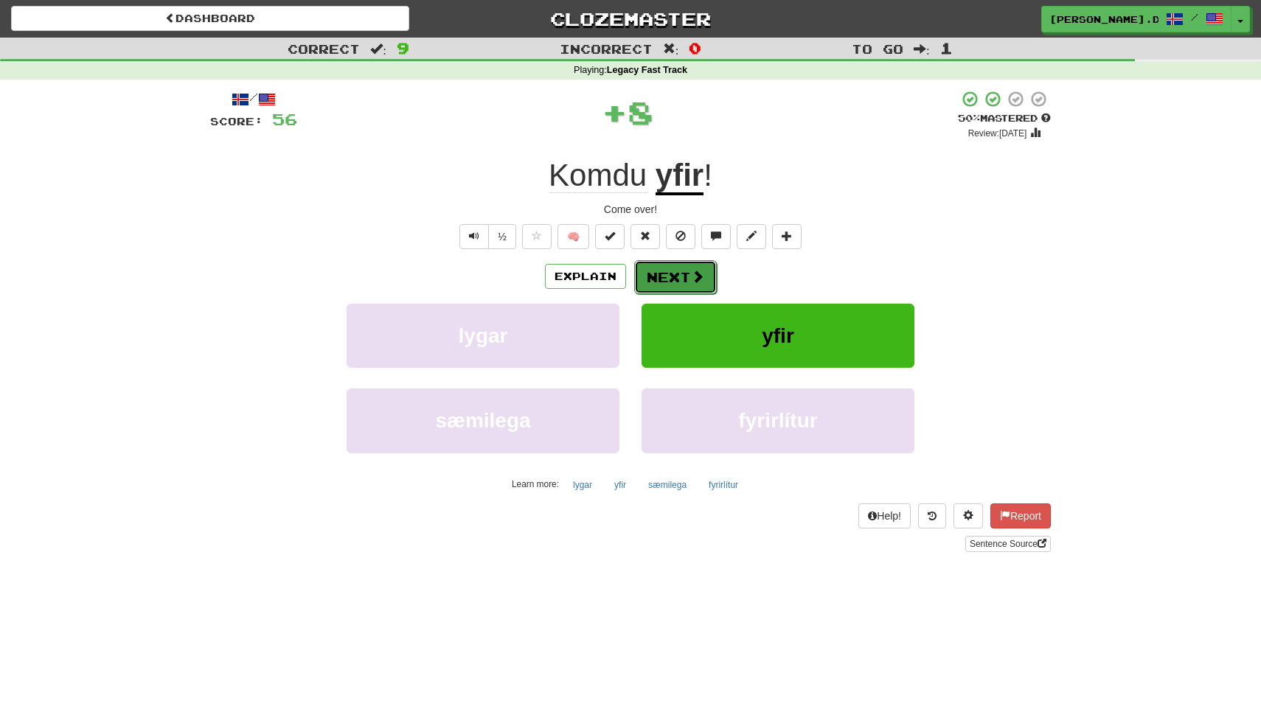
click at [683, 277] on button "Next" at bounding box center [675, 277] width 83 height 34
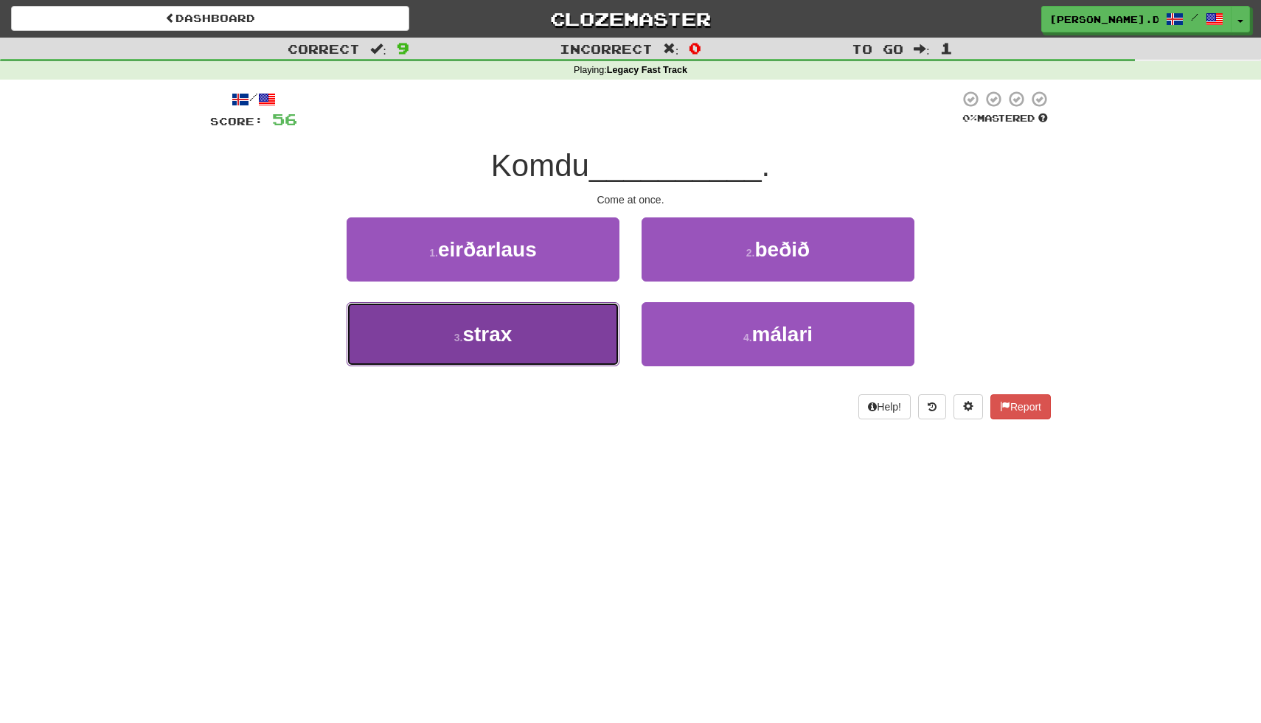
click at [596, 333] on button "3 . strax" at bounding box center [482, 334] width 273 height 64
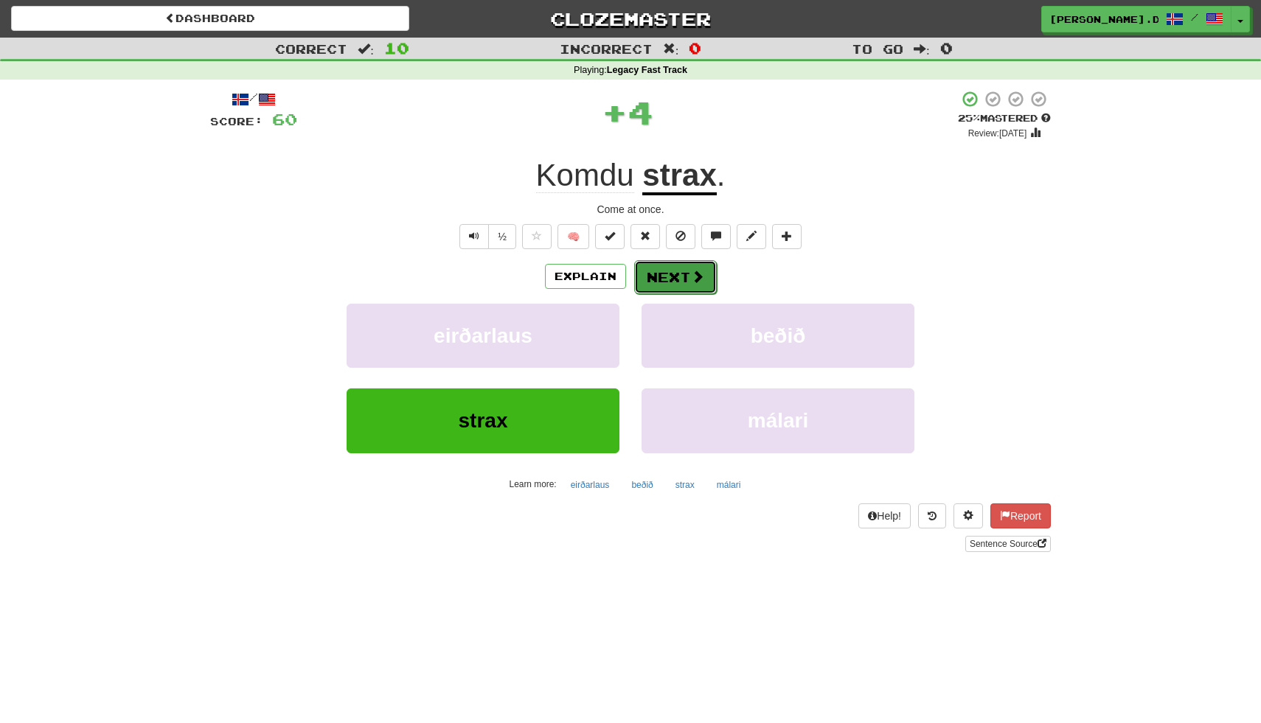
click at [688, 285] on button "Next" at bounding box center [675, 277] width 83 height 34
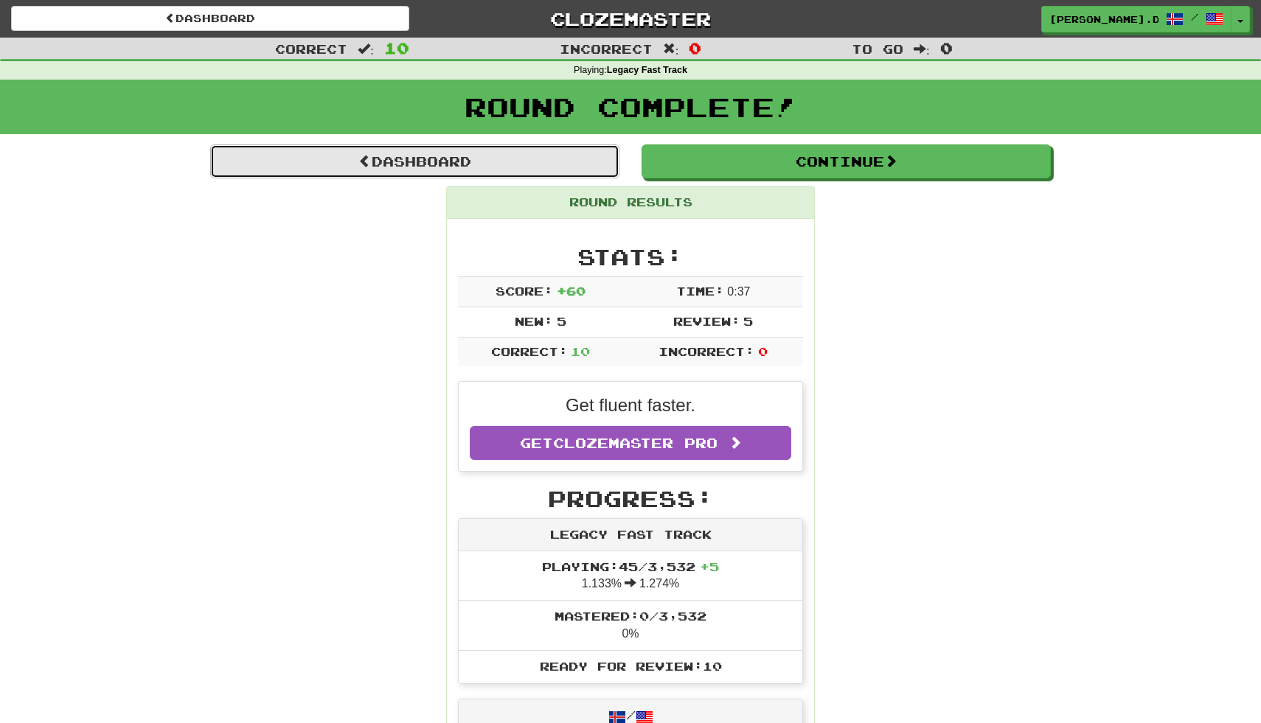
click at [590, 154] on link "Dashboard" at bounding box center [414, 161] width 409 height 34
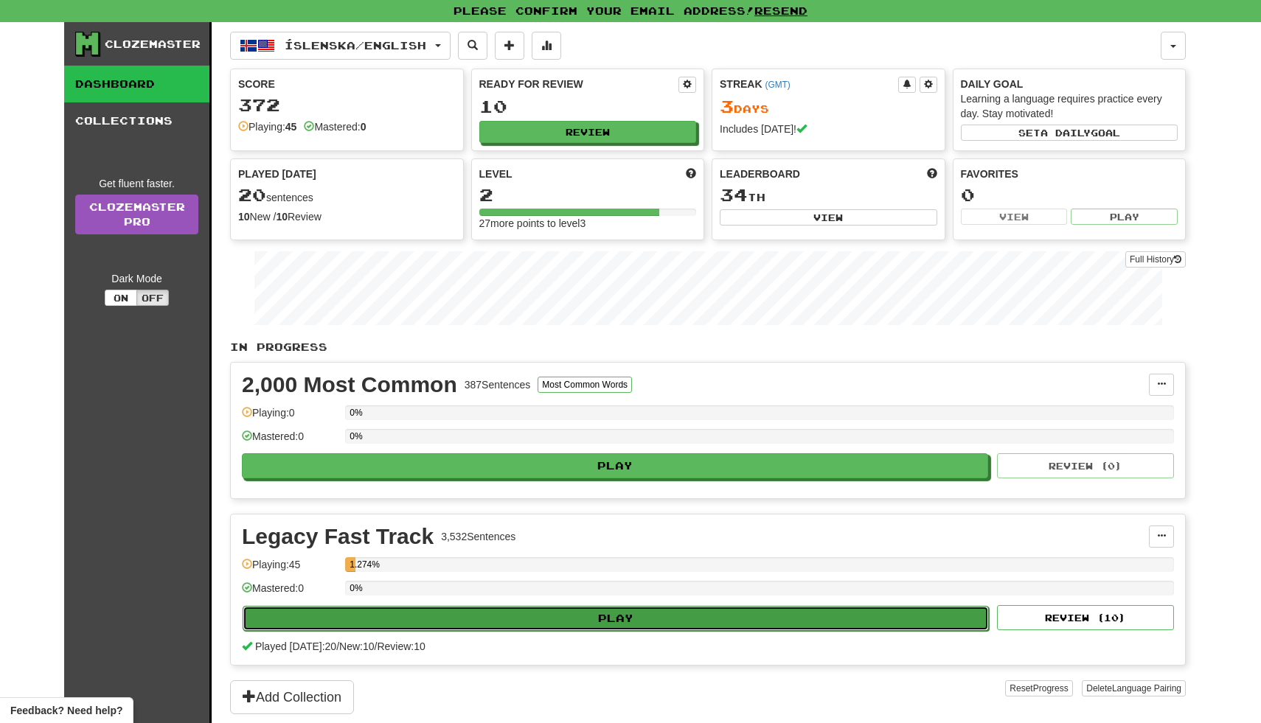
click at [565, 621] on button "Play" at bounding box center [616, 618] width 746 height 25
select select "**"
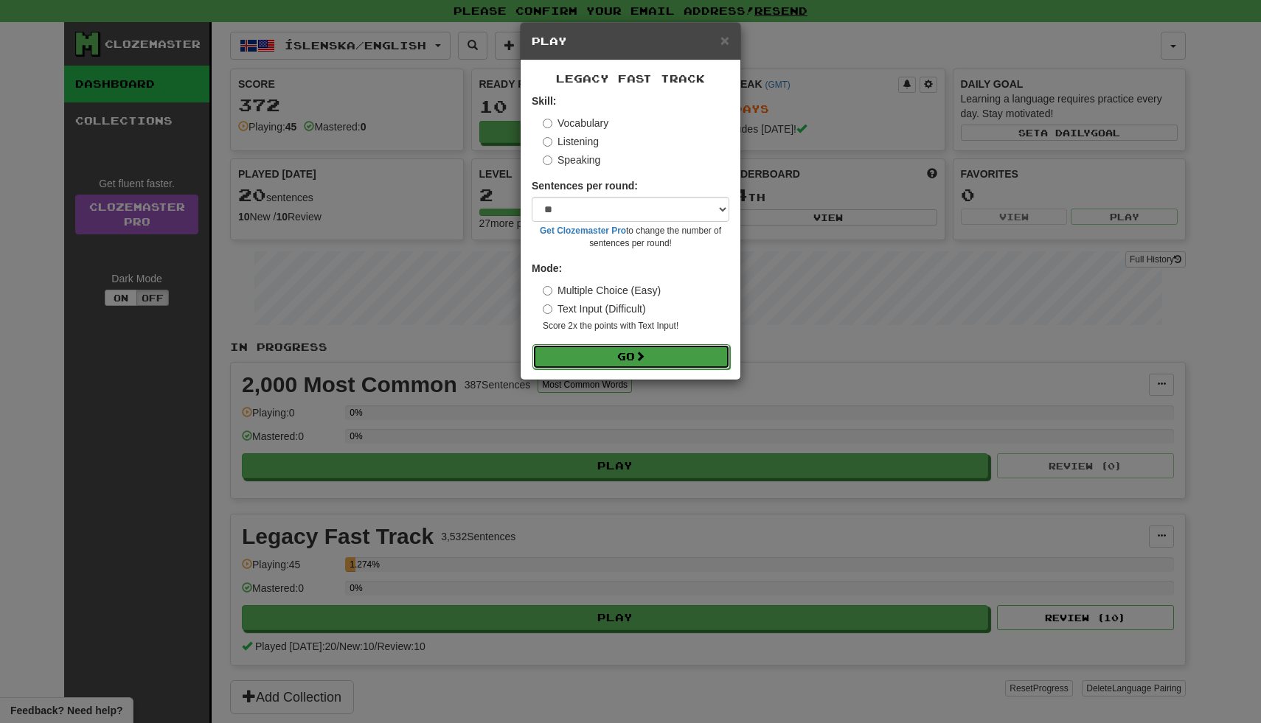
click at [678, 361] on button "Go" at bounding box center [631, 356] width 198 height 25
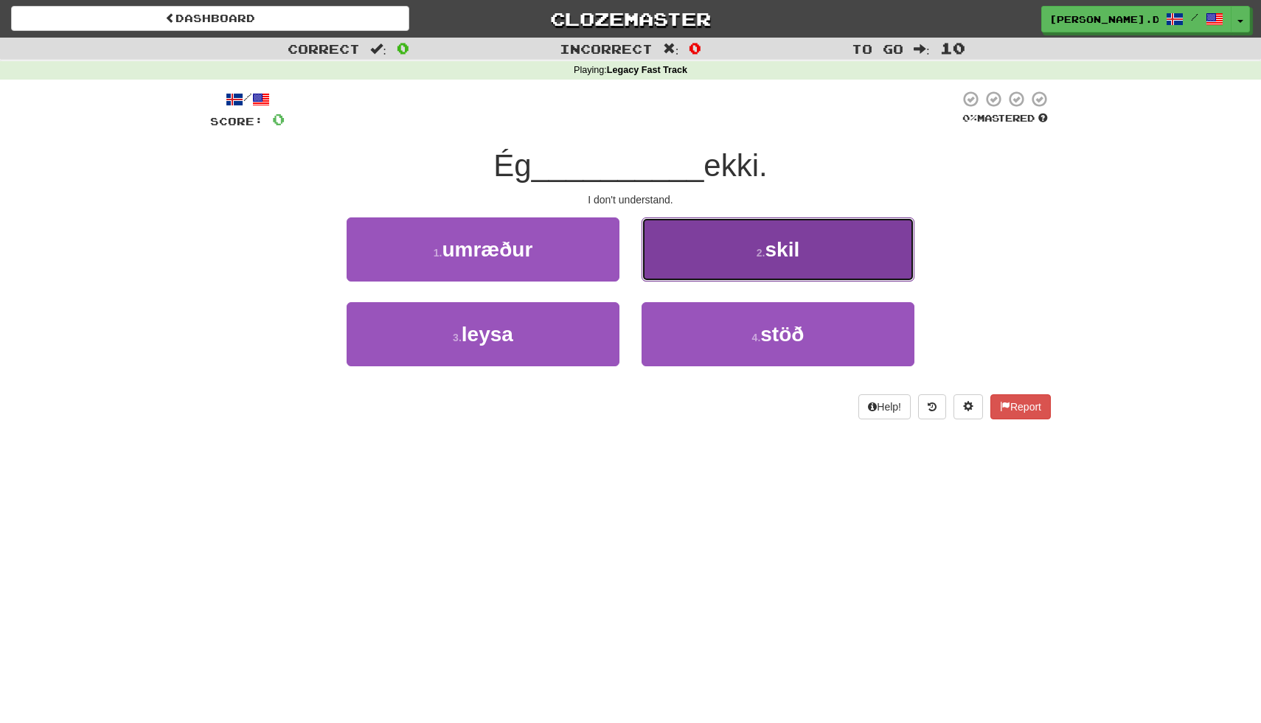
click at [723, 269] on button "2 . skil" at bounding box center [777, 249] width 273 height 64
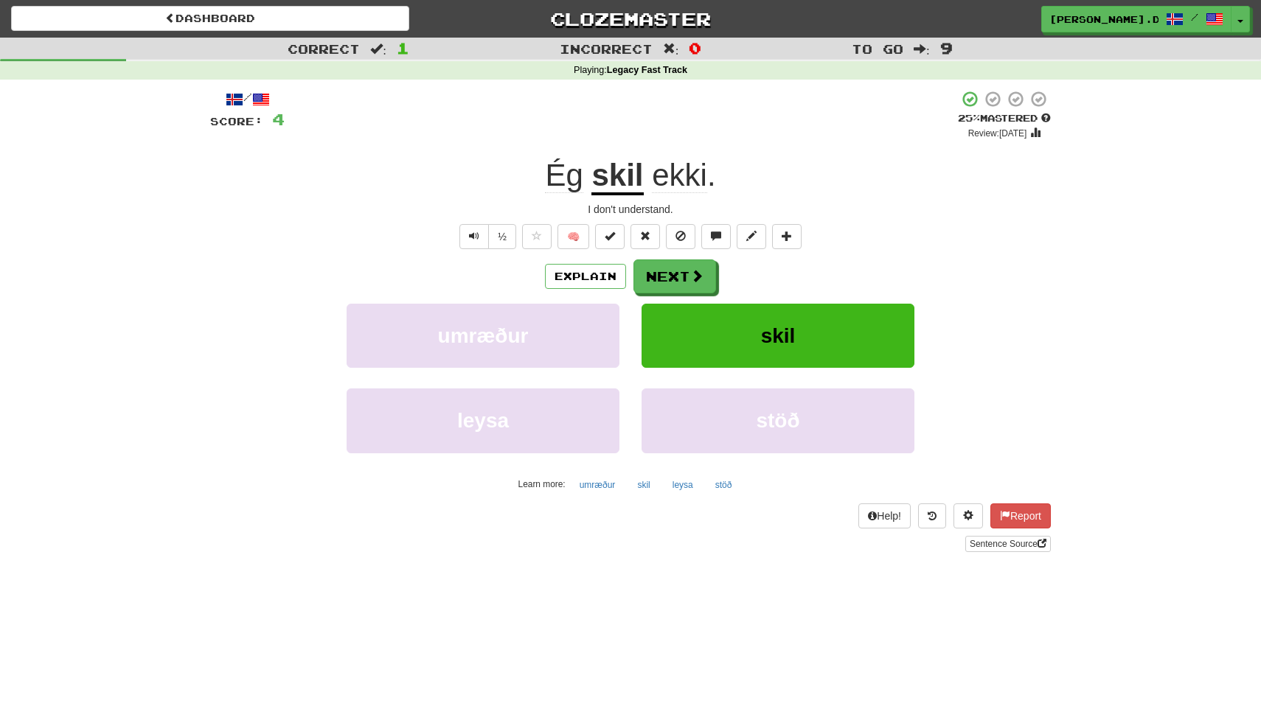
click at [723, 269] on div "Explain Next" at bounding box center [630, 276] width 840 height 34
click at [697, 277] on span at bounding box center [697, 276] width 13 height 13
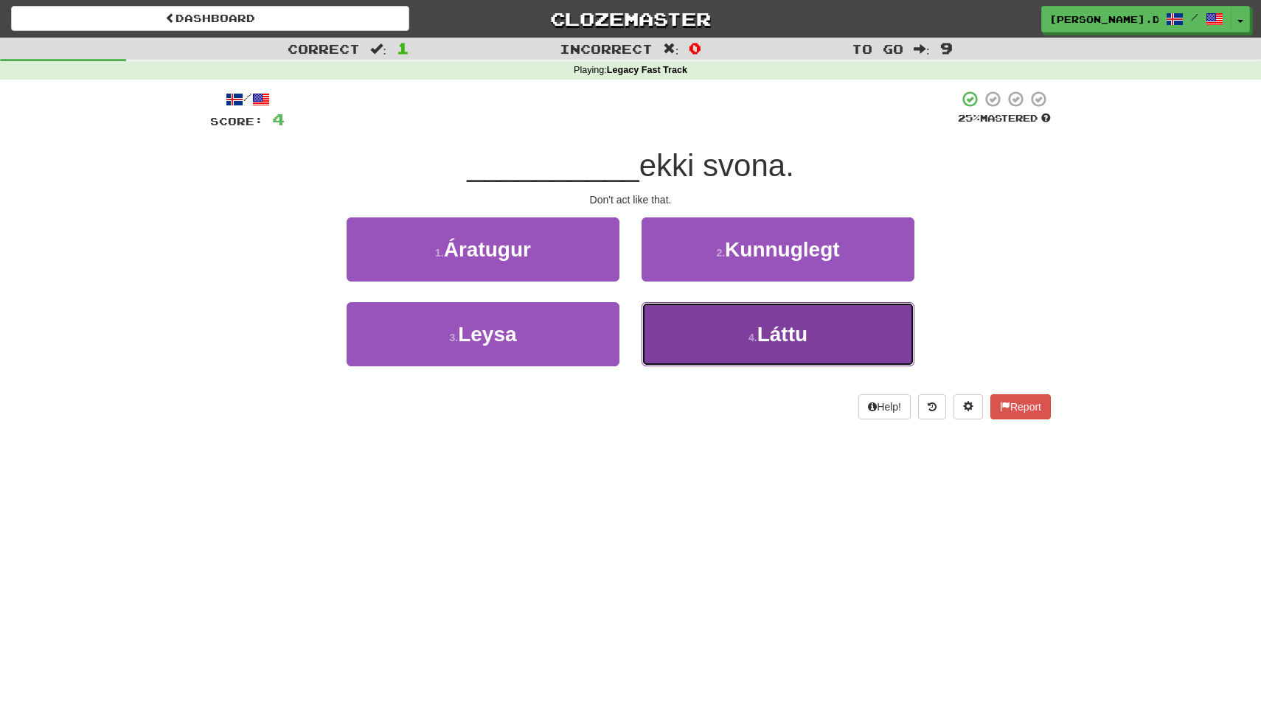
click at [689, 330] on button "4 . Láttu" at bounding box center [777, 334] width 273 height 64
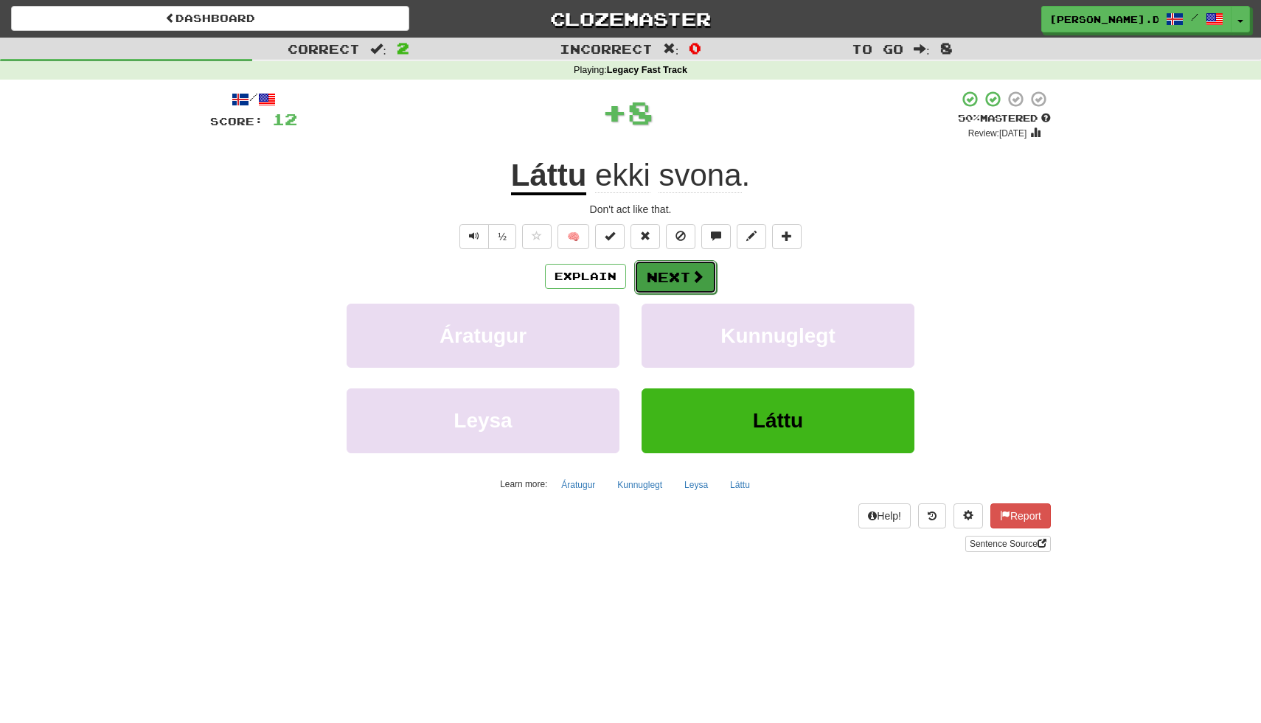
click at [680, 281] on button "Next" at bounding box center [675, 277] width 83 height 34
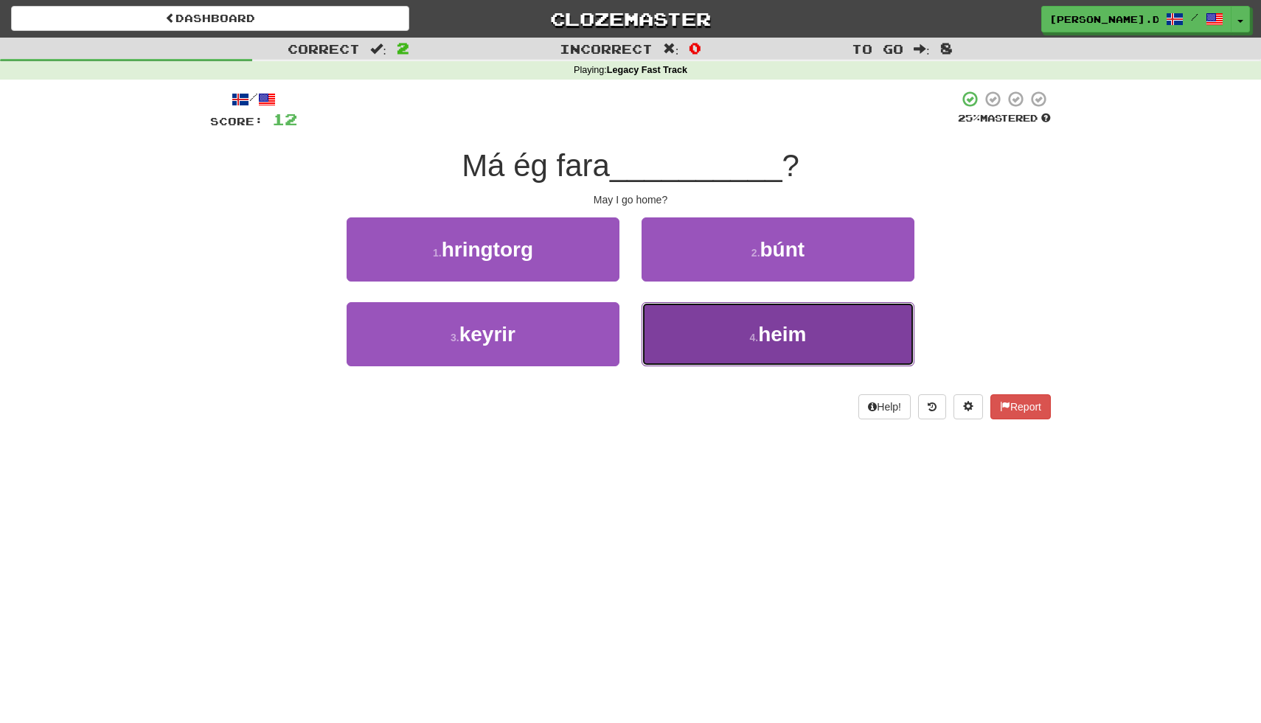
click at [706, 346] on button "4 . heim" at bounding box center [777, 334] width 273 height 64
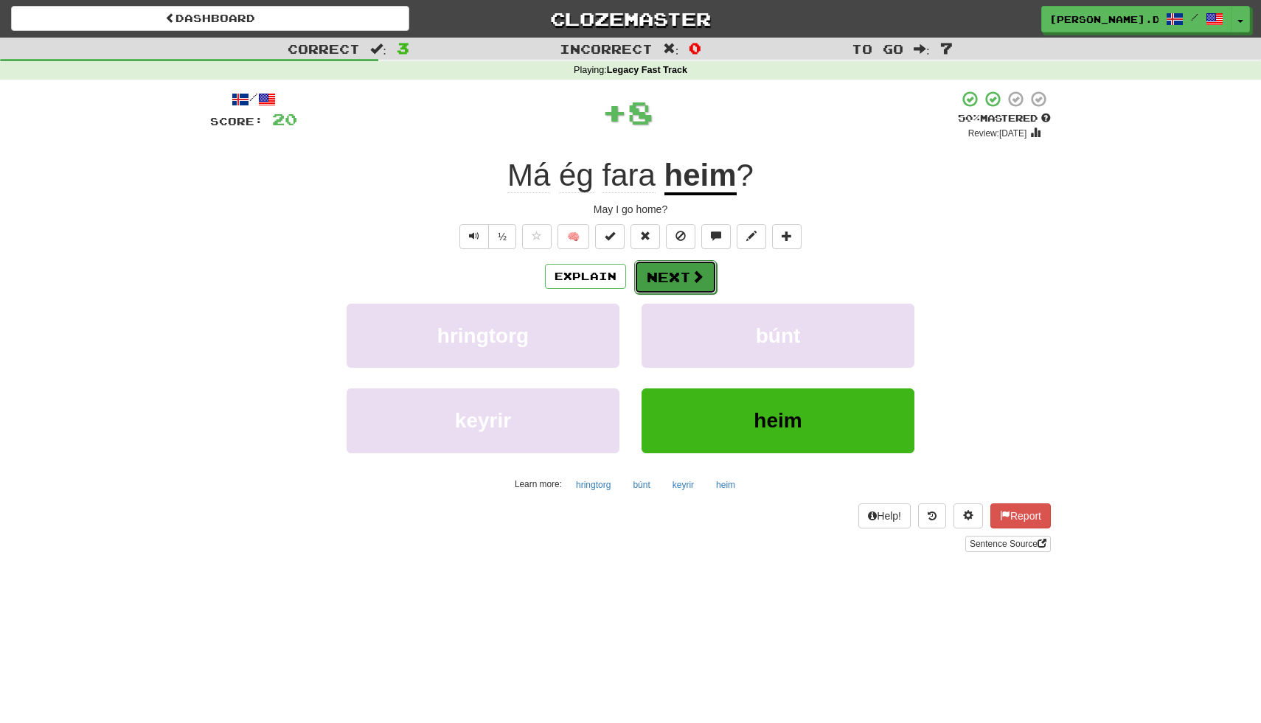
click at [677, 271] on button "Next" at bounding box center [675, 277] width 83 height 34
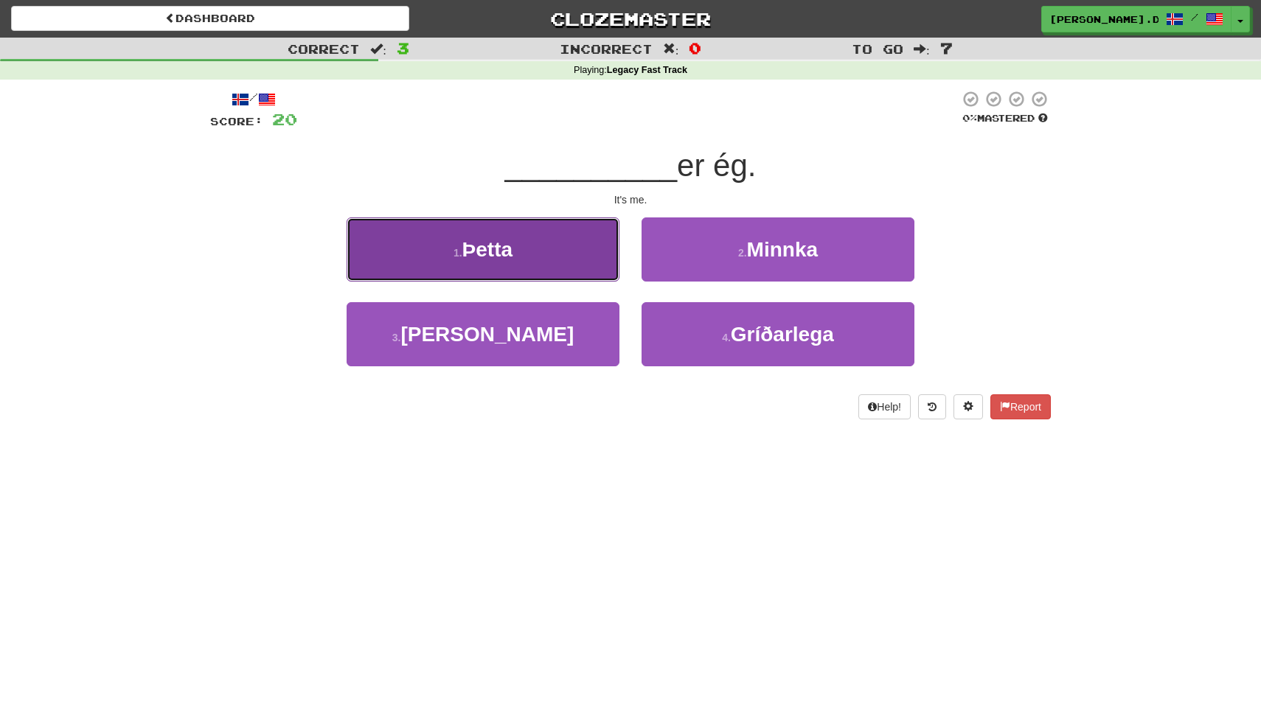
click at [585, 268] on button "1 . Þetta" at bounding box center [482, 249] width 273 height 64
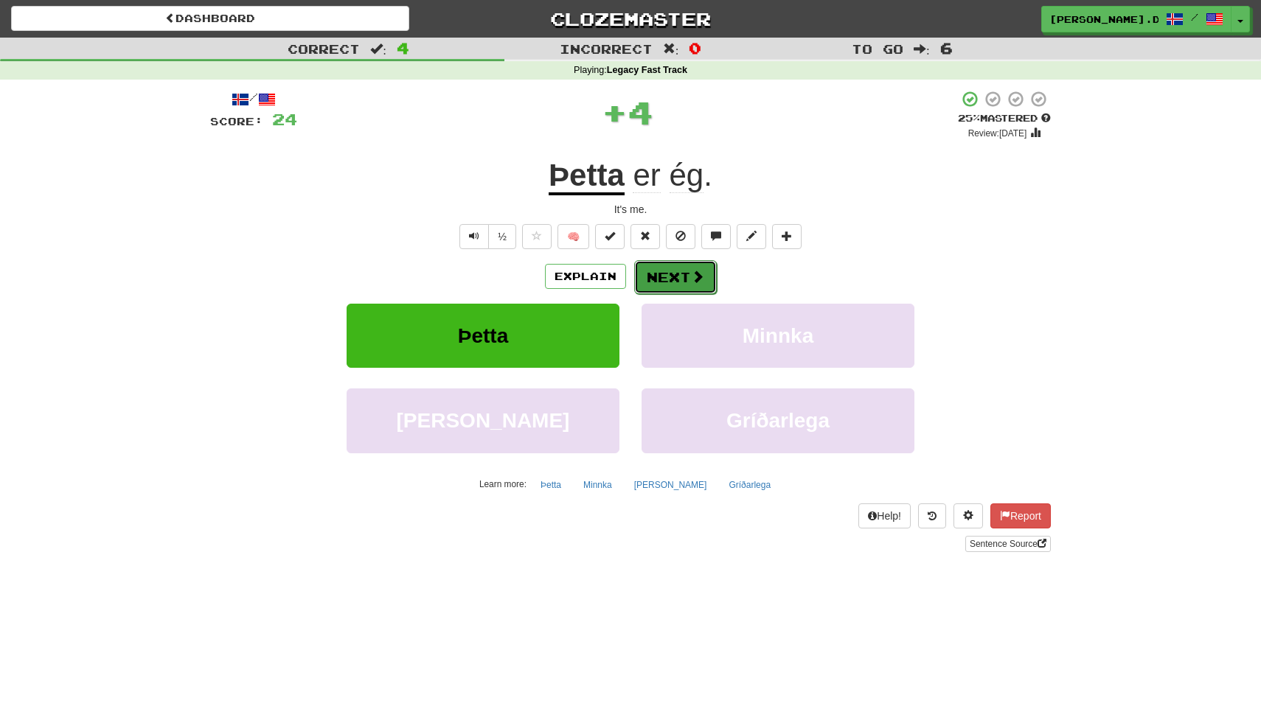
click at [680, 266] on button "Next" at bounding box center [675, 277] width 83 height 34
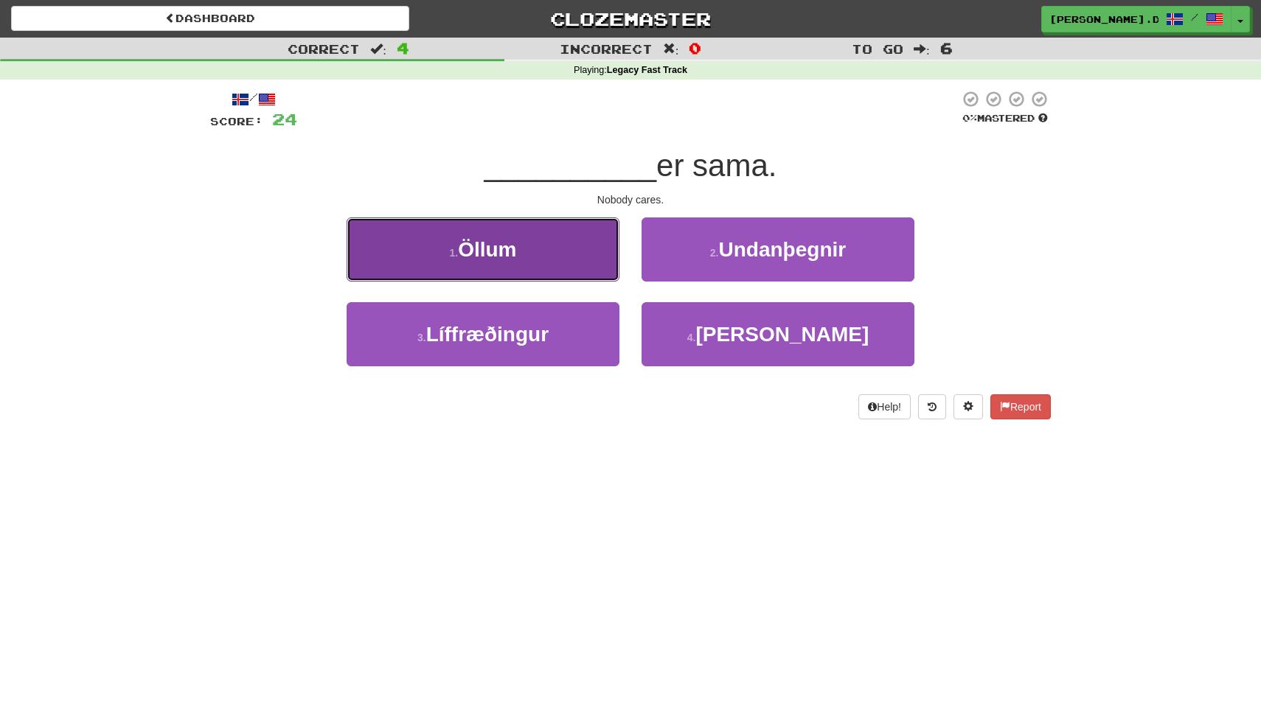
click at [588, 239] on button "1 . Öllum" at bounding box center [482, 249] width 273 height 64
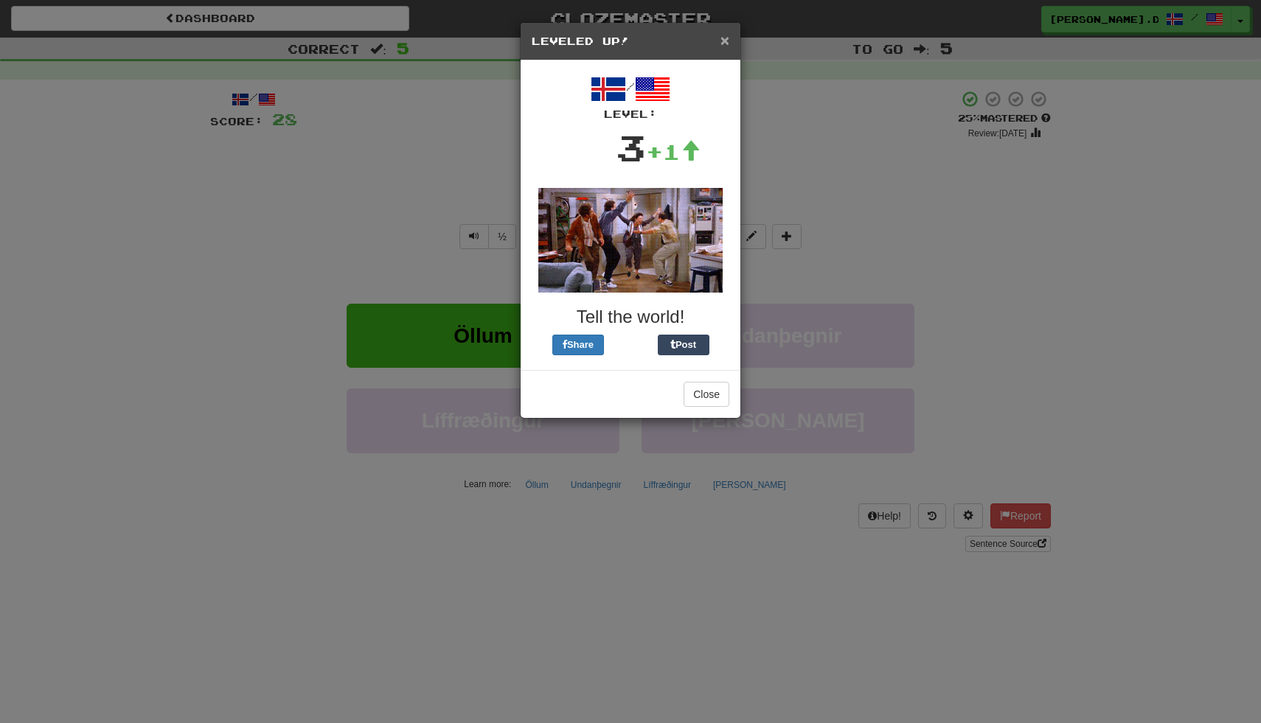
click at [726, 44] on span "×" at bounding box center [724, 40] width 9 height 17
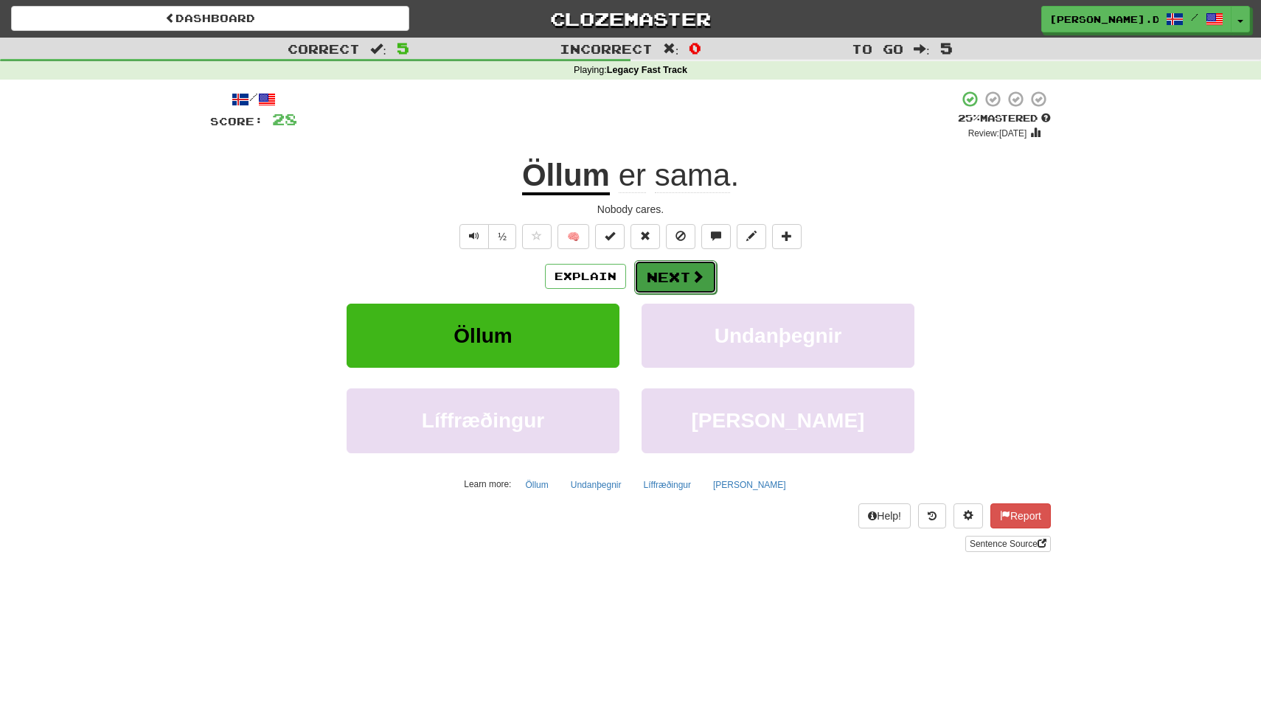
click at [663, 273] on button "Next" at bounding box center [675, 277] width 83 height 34
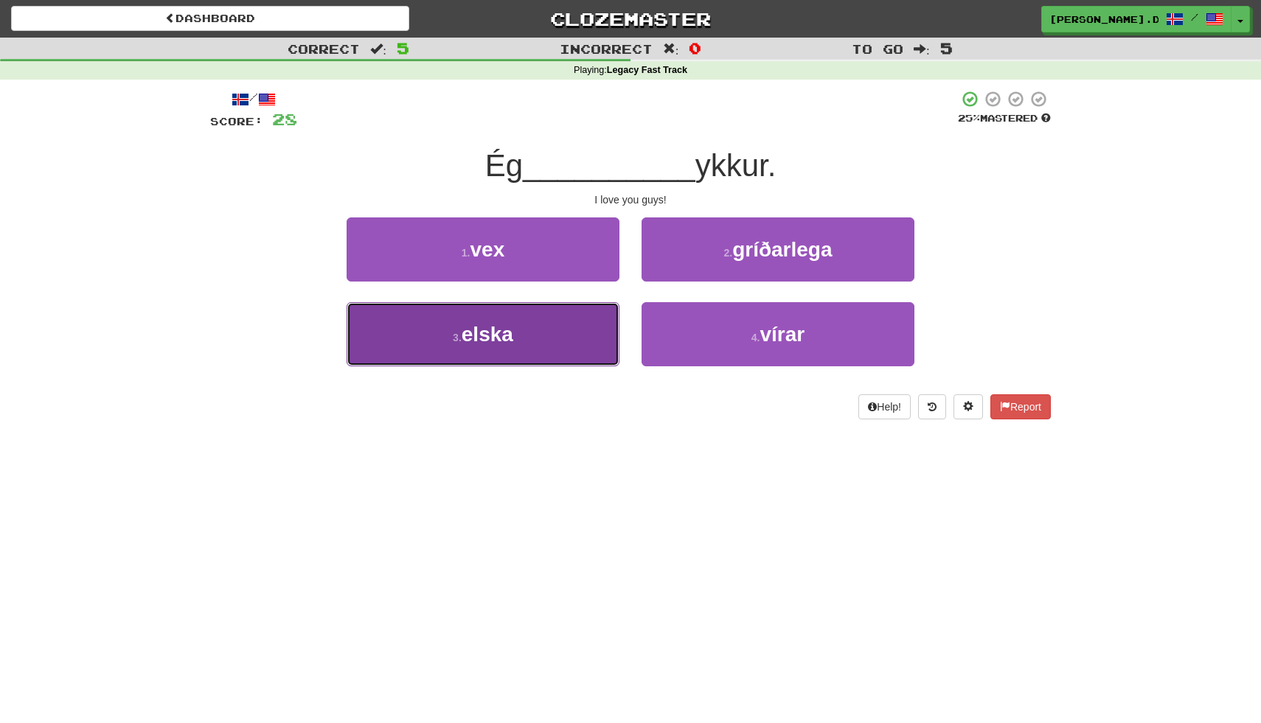
click at [572, 327] on button "3 . elska" at bounding box center [482, 334] width 273 height 64
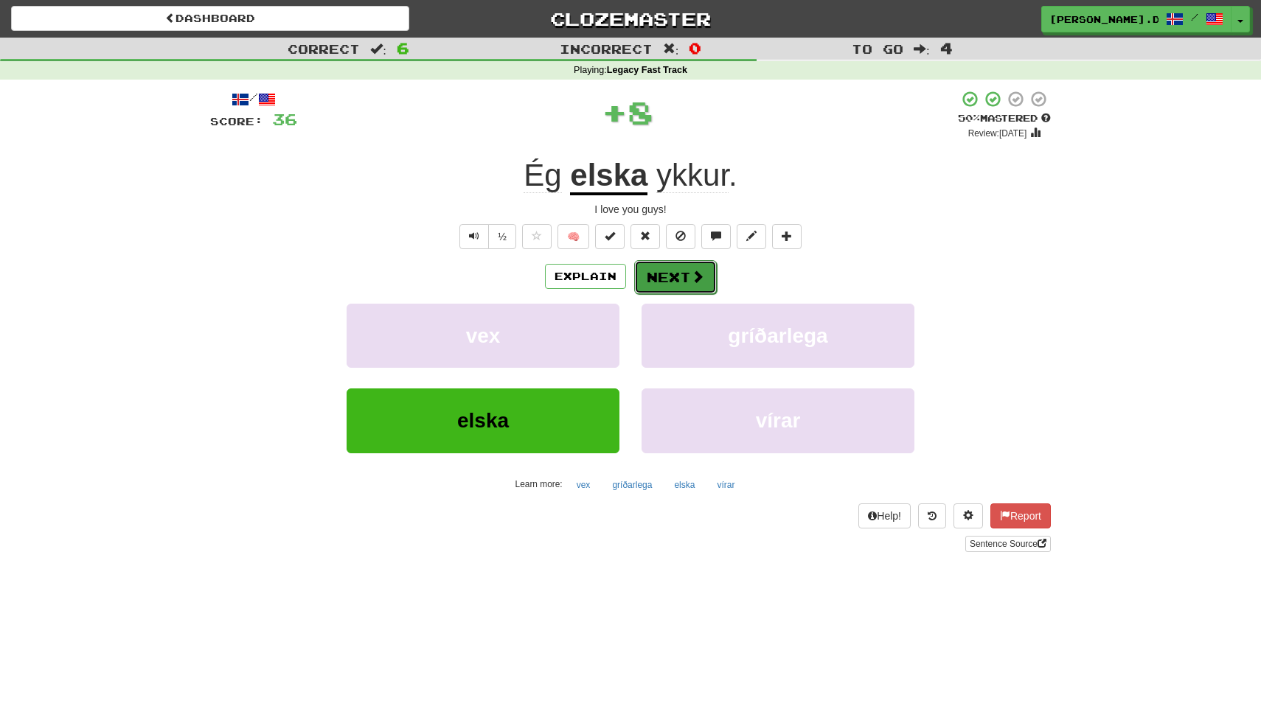
click at [675, 281] on button "Next" at bounding box center [675, 277] width 83 height 34
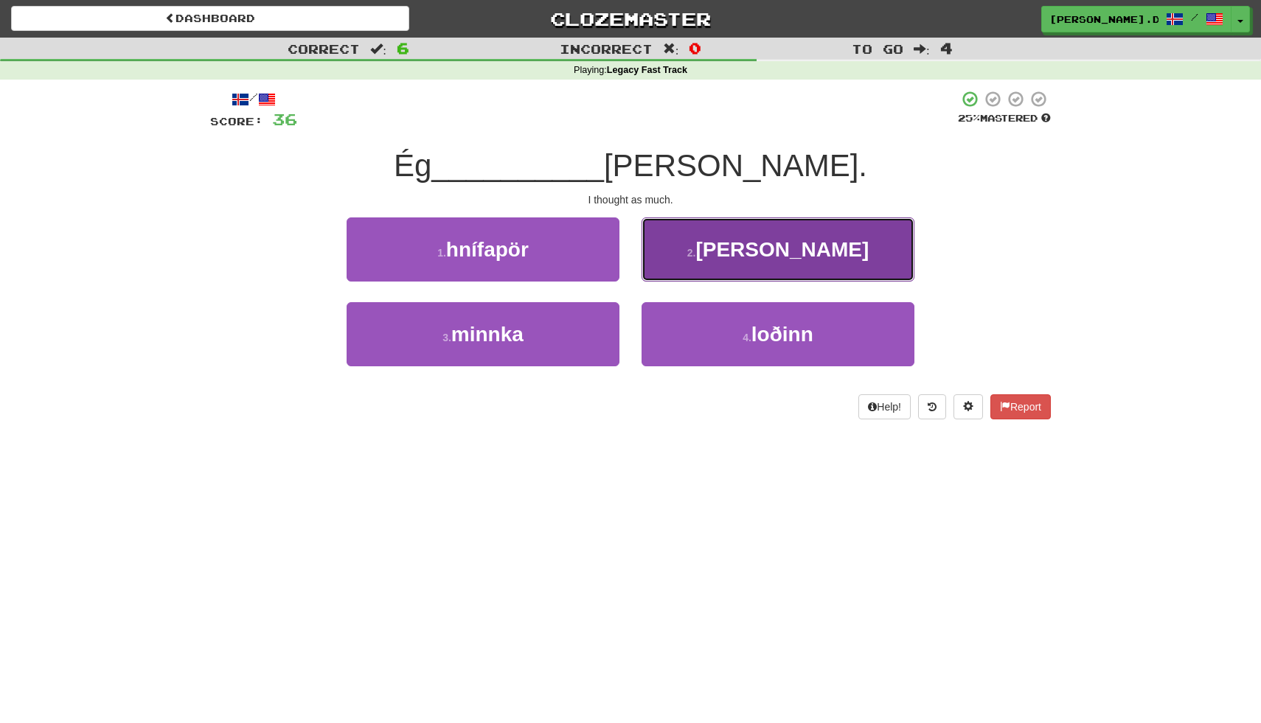
click at [714, 265] on button "2 . hélt" at bounding box center [777, 249] width 273 height 64
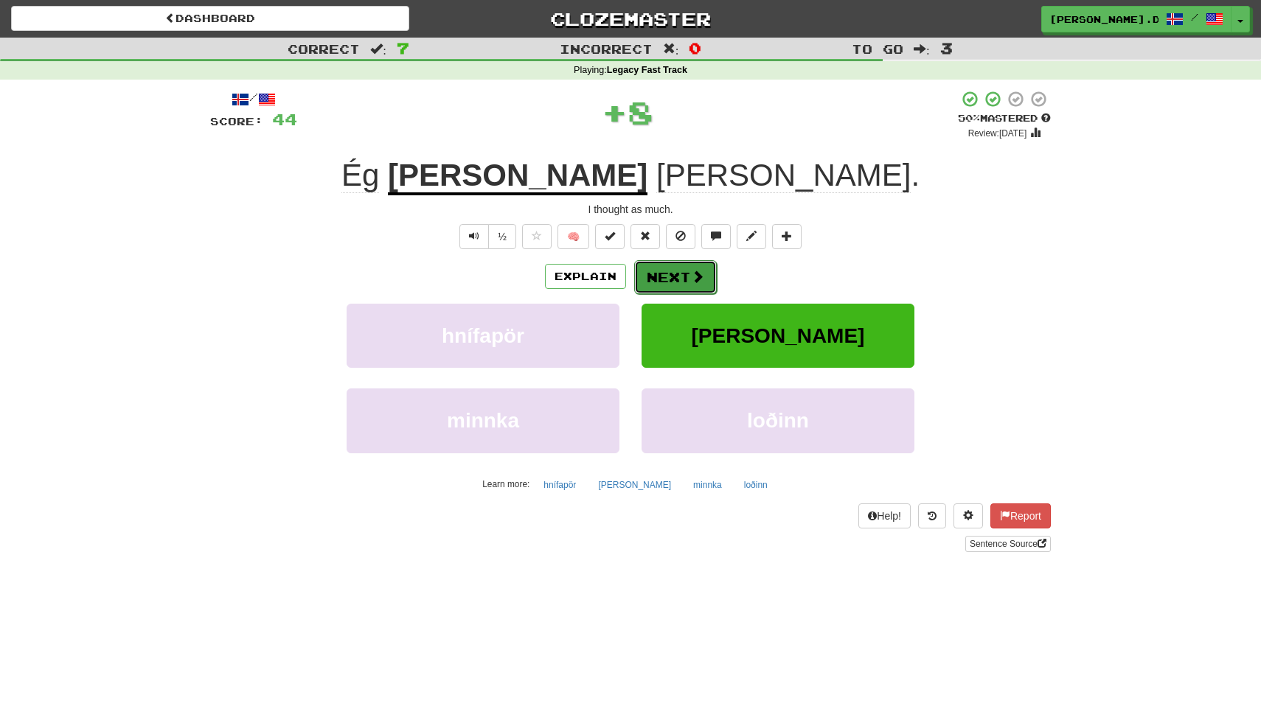
click at [684, 273] on button "Next" at bounding box center [675, 277] width 83 height 34
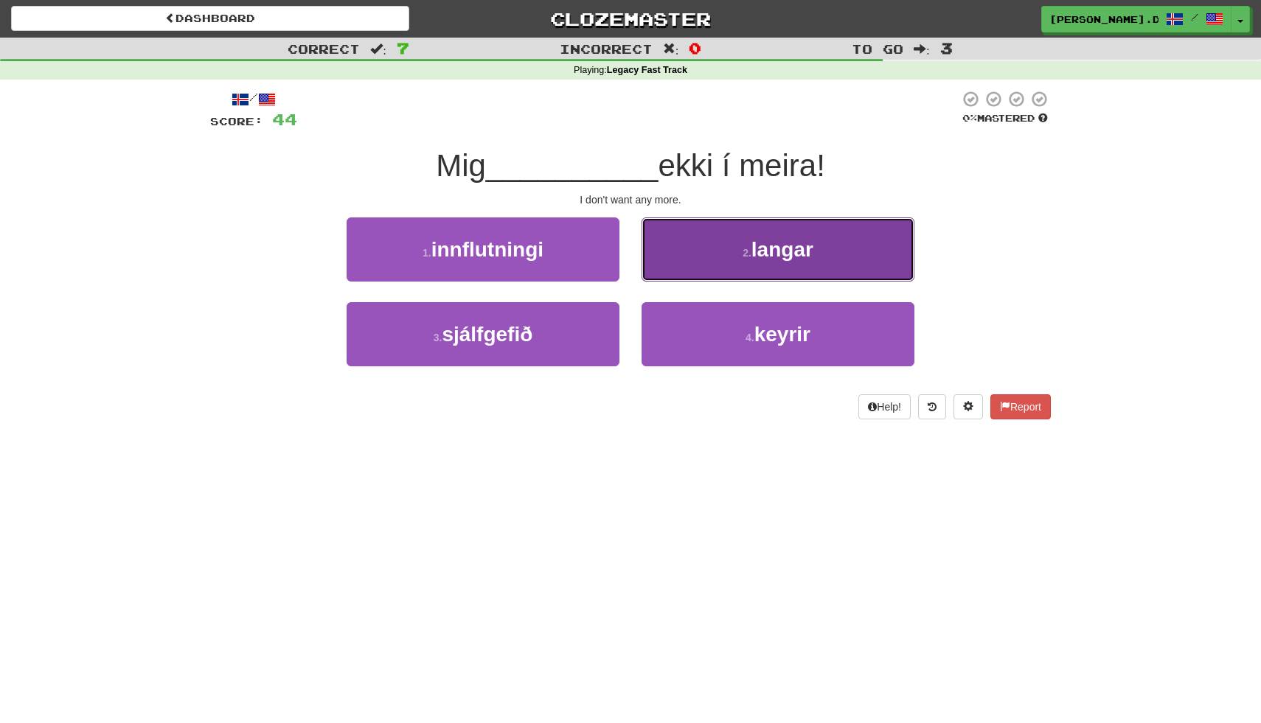
click at [698, 262] on button "2 . langar" at bounding box center [777, 249] width 273 height 64
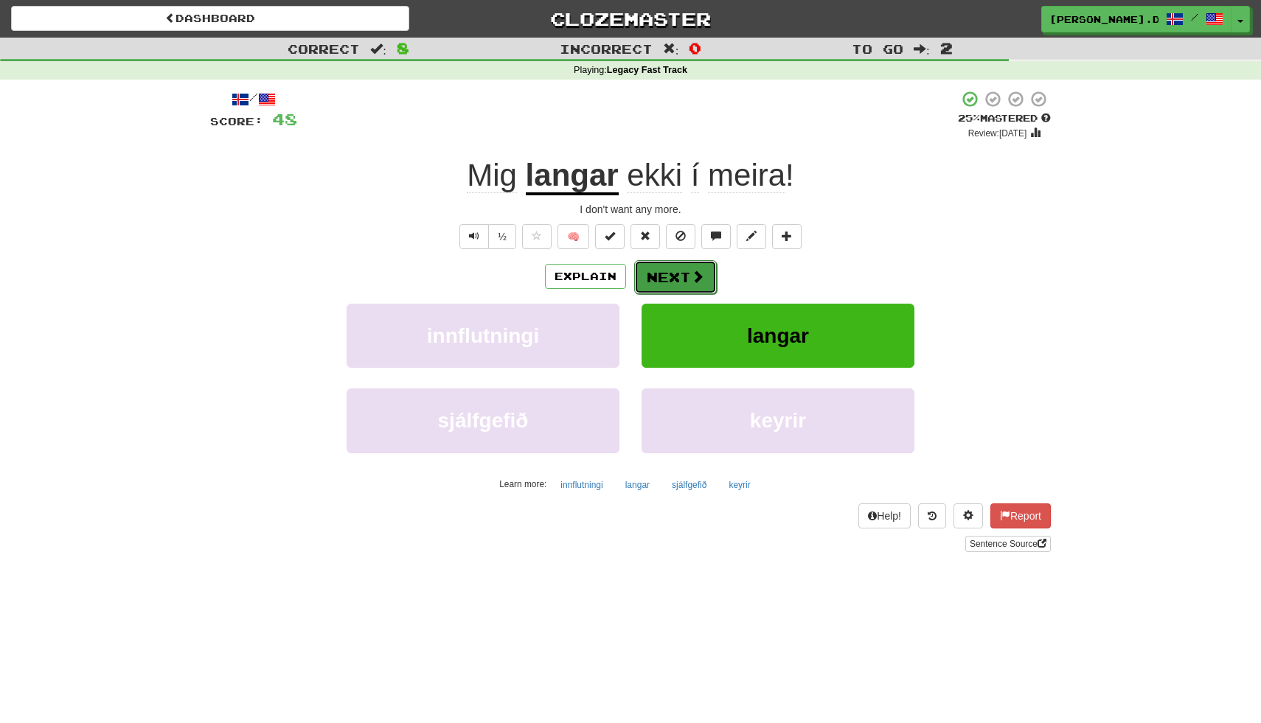
click at [671, 282] on button "Next" at bounding box center [675, 277] width 83 height 34
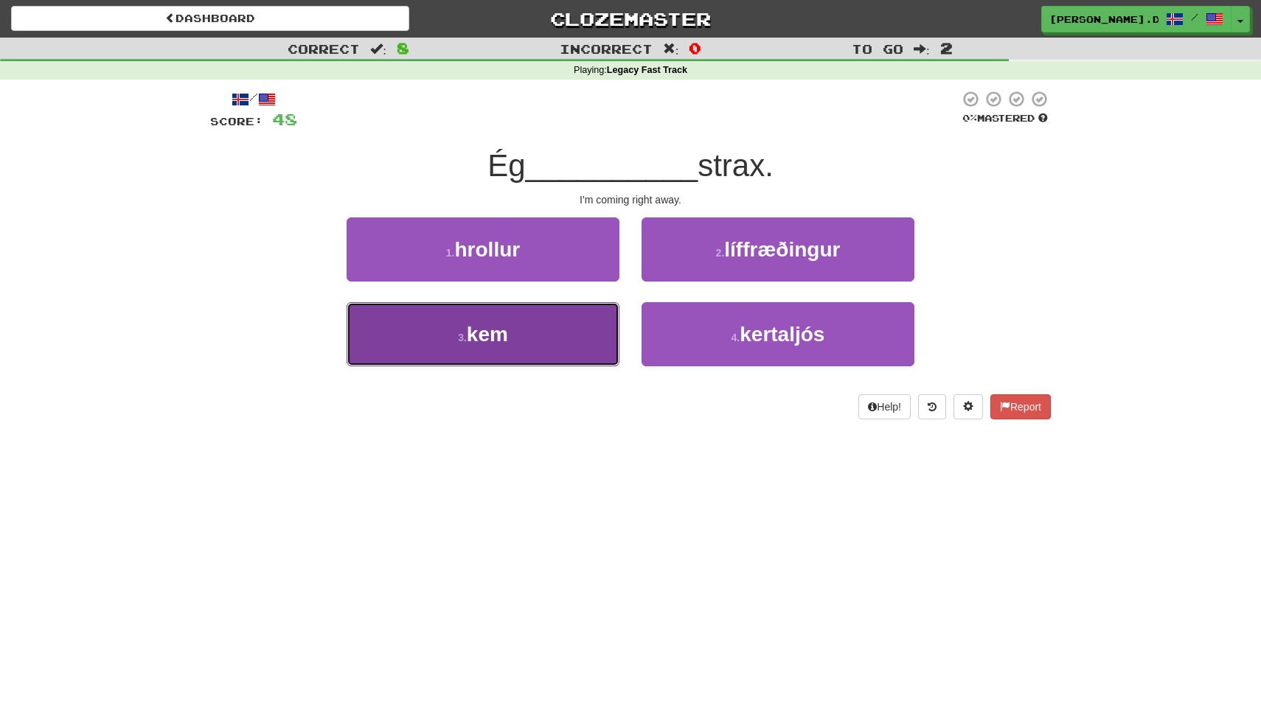
click at [580, 340] on button "3 . kem" at bounding box center [482, 334] width 273 height 64
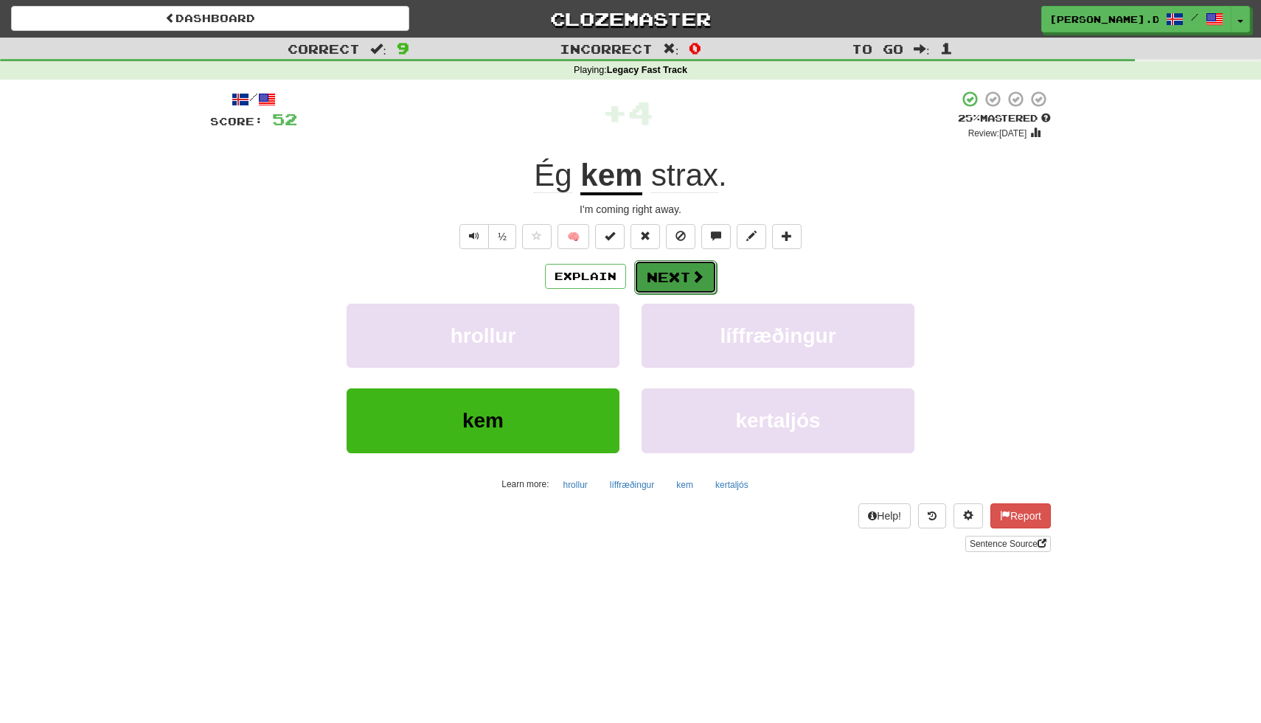
click at [680, 285] on button "Next" at bounding box center [675, 277] width 83 height 34
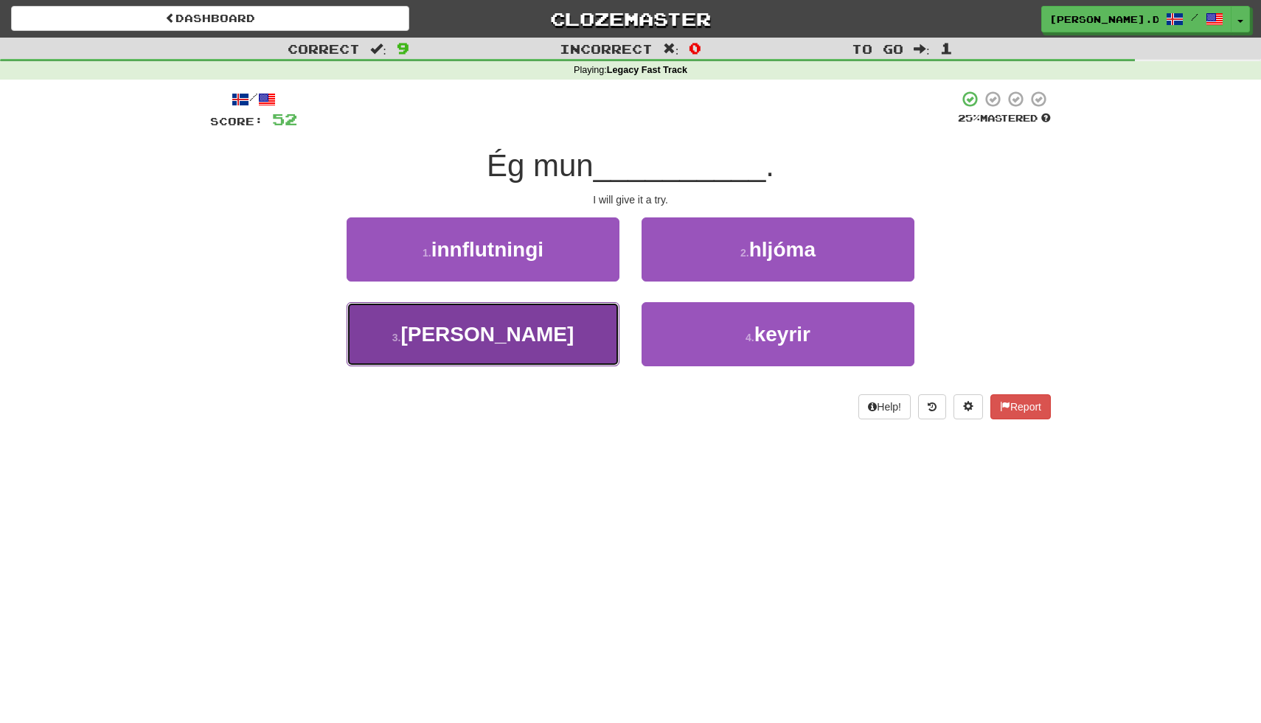
click at [589, 341] on button "3 . reyna" at bounding box center [482, 334] width 273 height 64
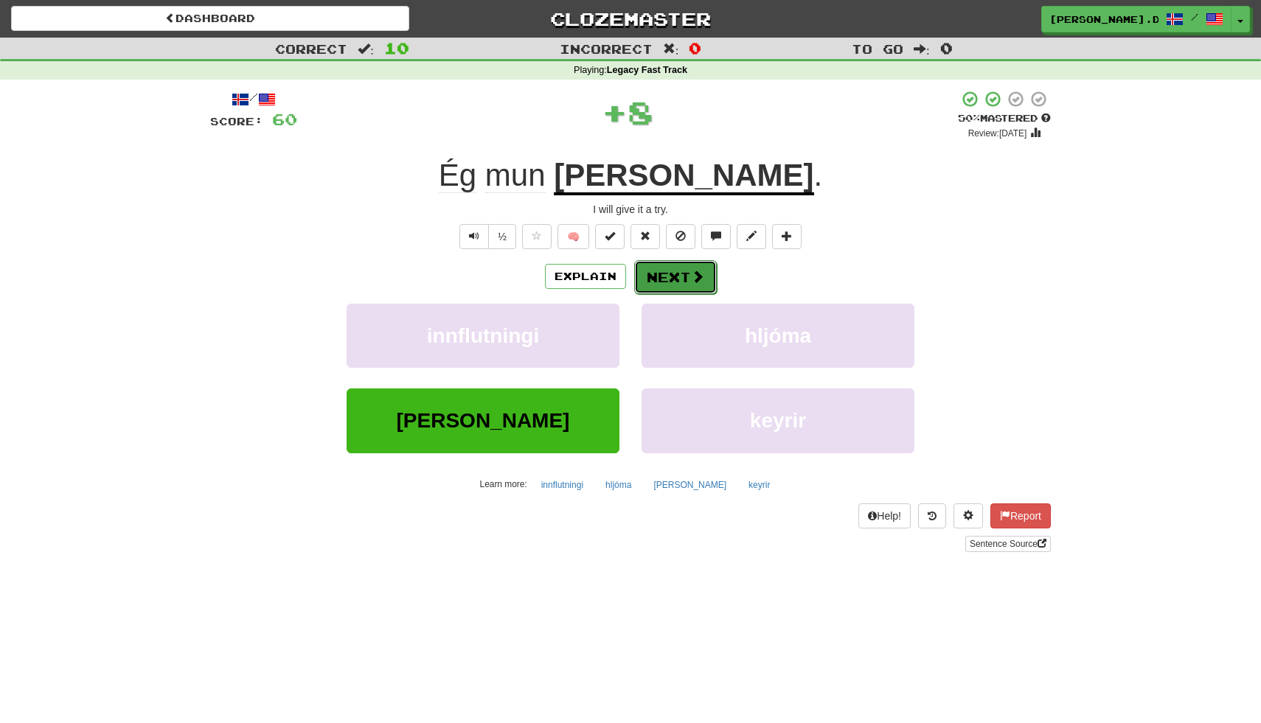
click at [673, 276] on button "Next" at bounding box center [675, 277] width 83 height 34
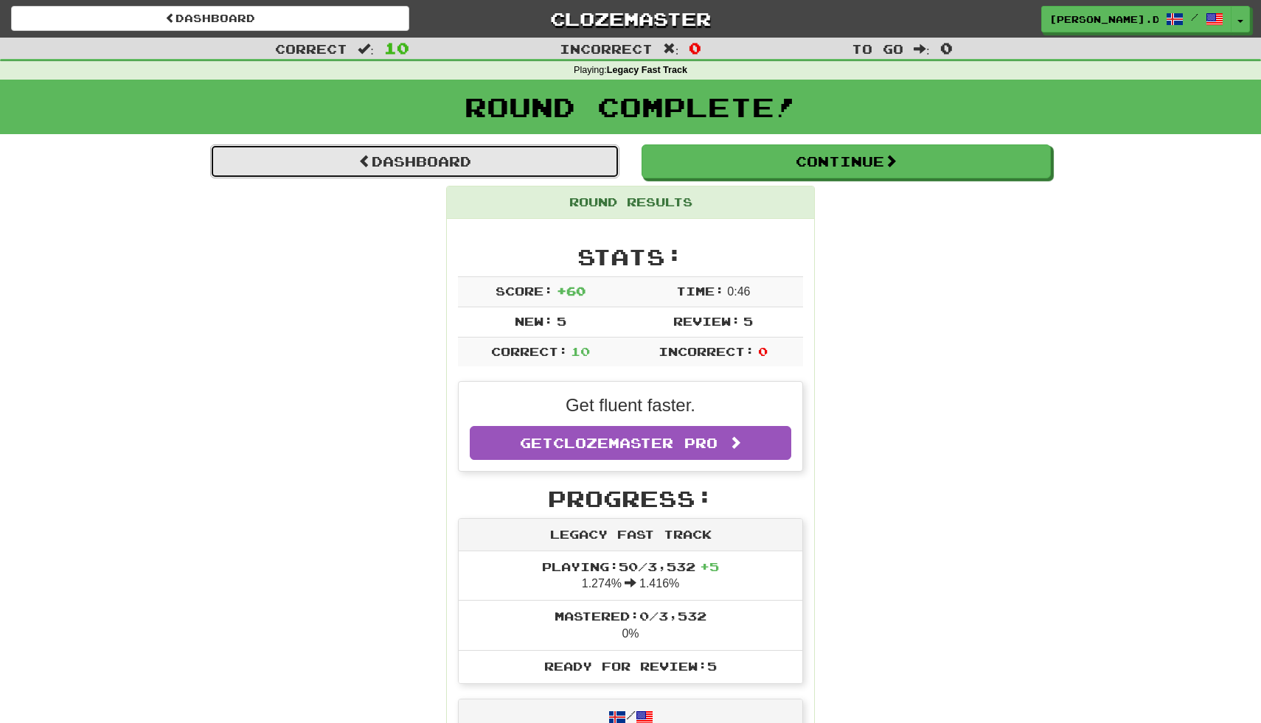
click at [447, 161] on link "Dashboard" at bounding box center [414, 161] width 409 height 34
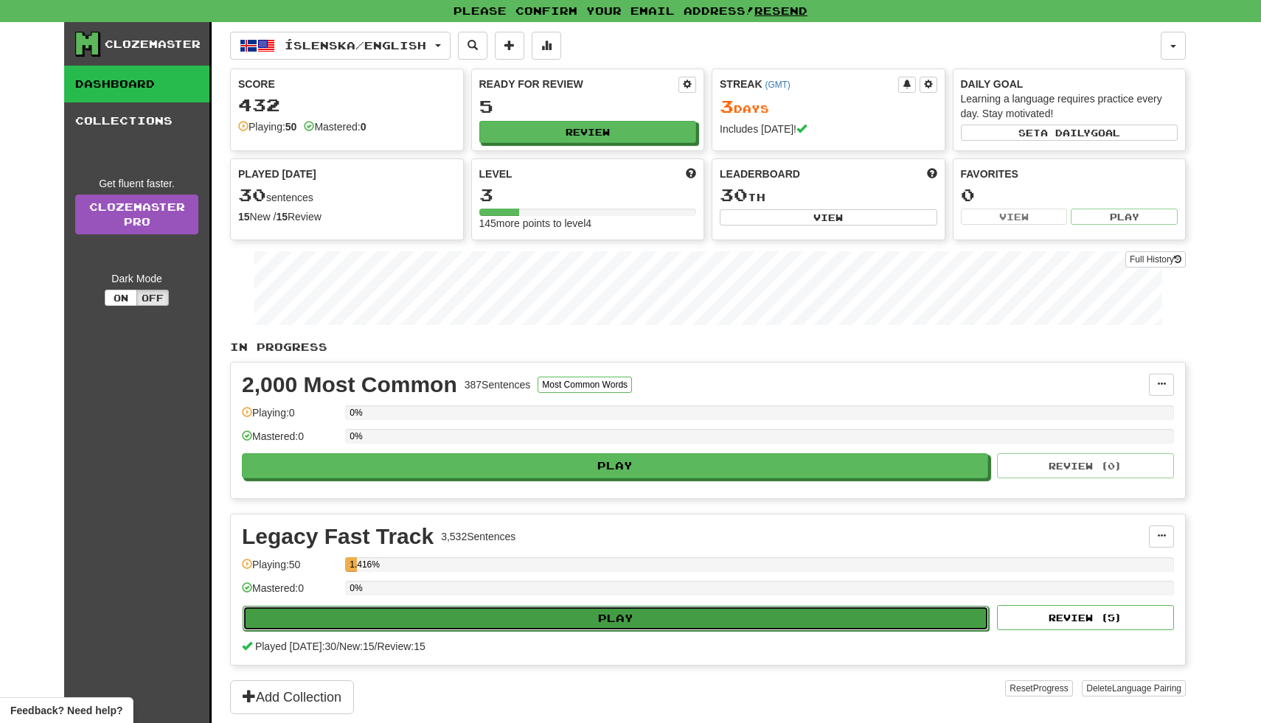
click at [435, 613] on button "Play" at bounding box center [616, 618] width 746 height 25
select select "**"
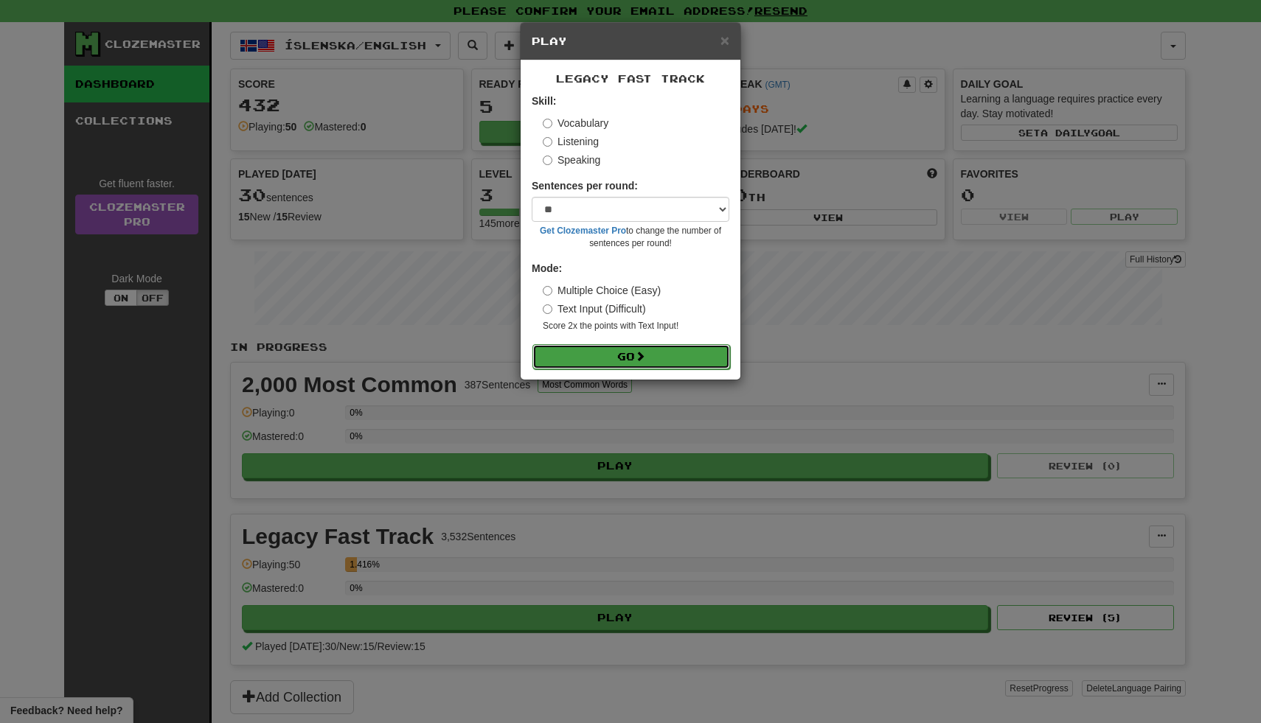
click at [565, 351] on button "Go" at bounding box center [631, 356] width 198 height 25
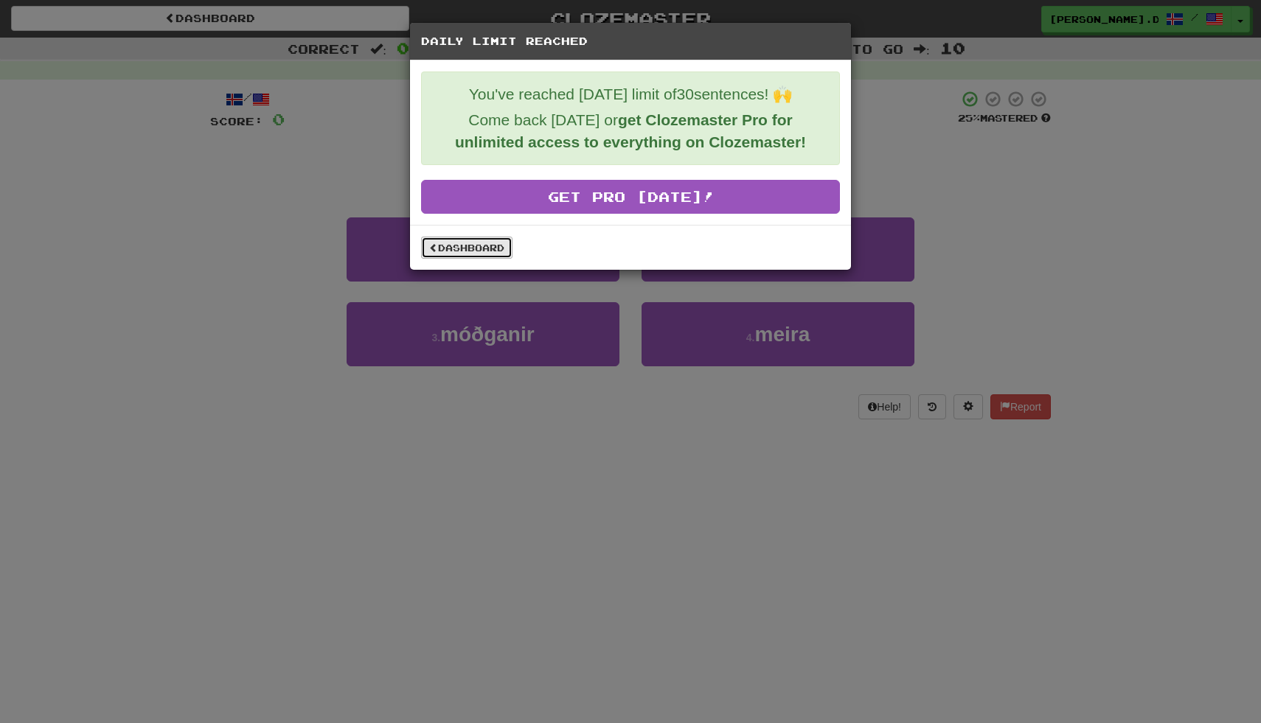
click at [450, 250] on link "Dashboard" at bounding box center [466, 248] width 91 height 22
